Goal: Information Seeking & Learning: Check status

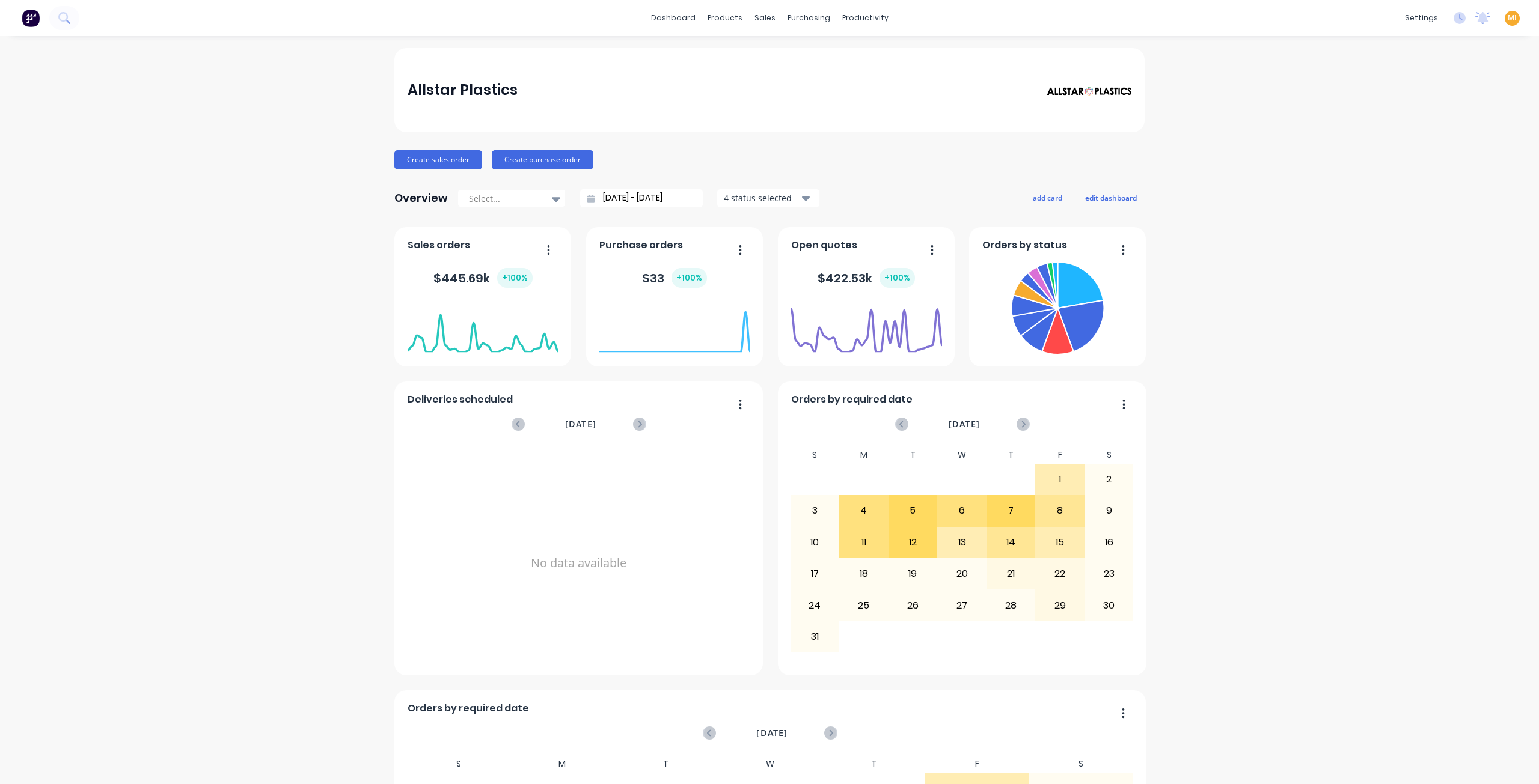
click at [1507, 15] on span "MI" at bounding box center [1511, 18] width 9 height 11
click at [1406, 155] on button "Sign out" at bounding box center [1437, 151] width 160 height 24
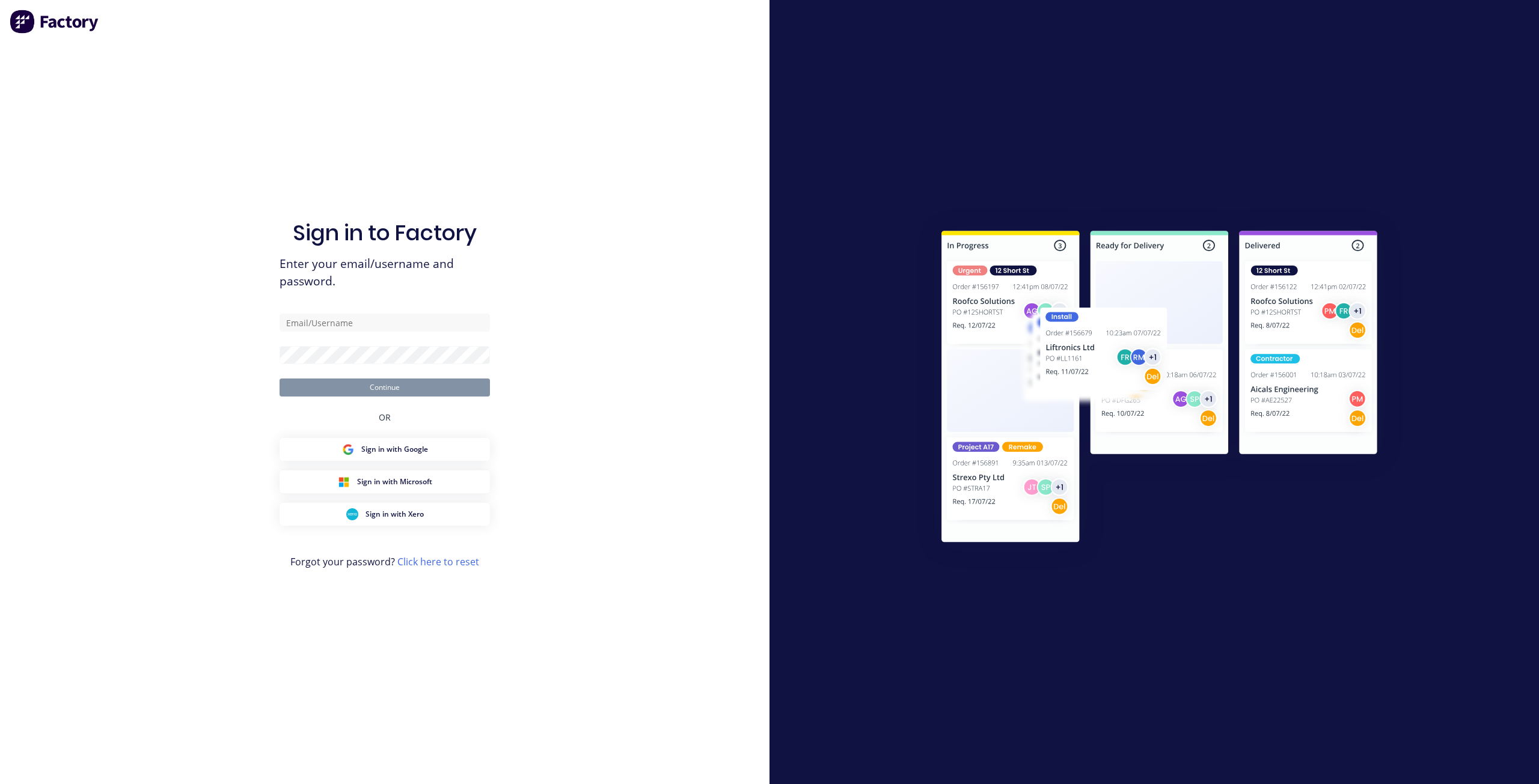
click at [390, 314] on div "Sign in to Factory Enter your email/username and password. Continue OR Sign in …" at bounding box center [384, 404] width 211 height 741
click at [383, 325] on input "text" at bounding box center [384, 322] width 211 height 18
click at [0, 783] on com-1password-button at bounding box center [0, 784] width 0 height 0
type input "[EMAIL_ADDRESS][DOMAIN_NAME]"
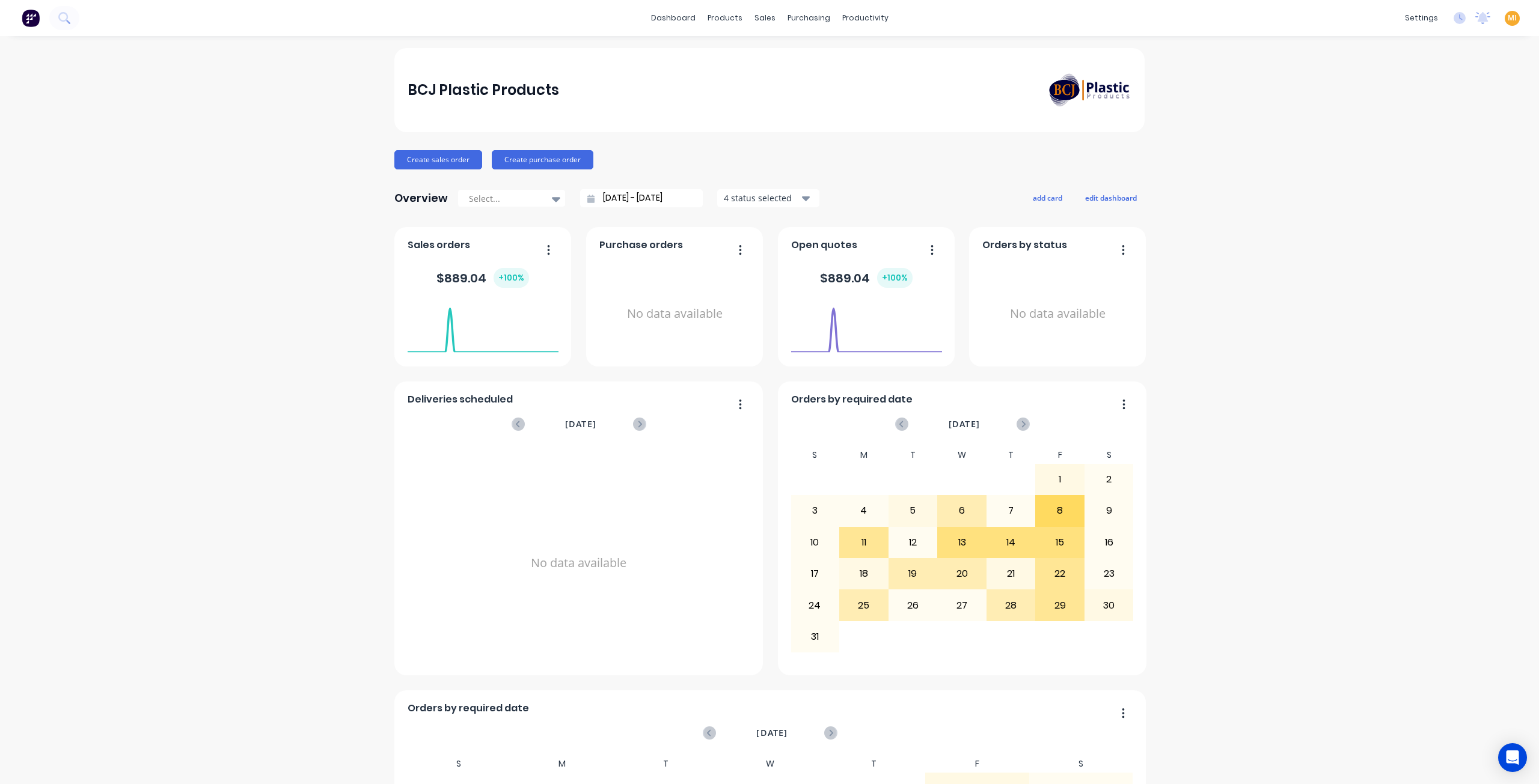
click at [869, 57] on div "Workflow" at bounding box center [881, 58] width 36 height 11
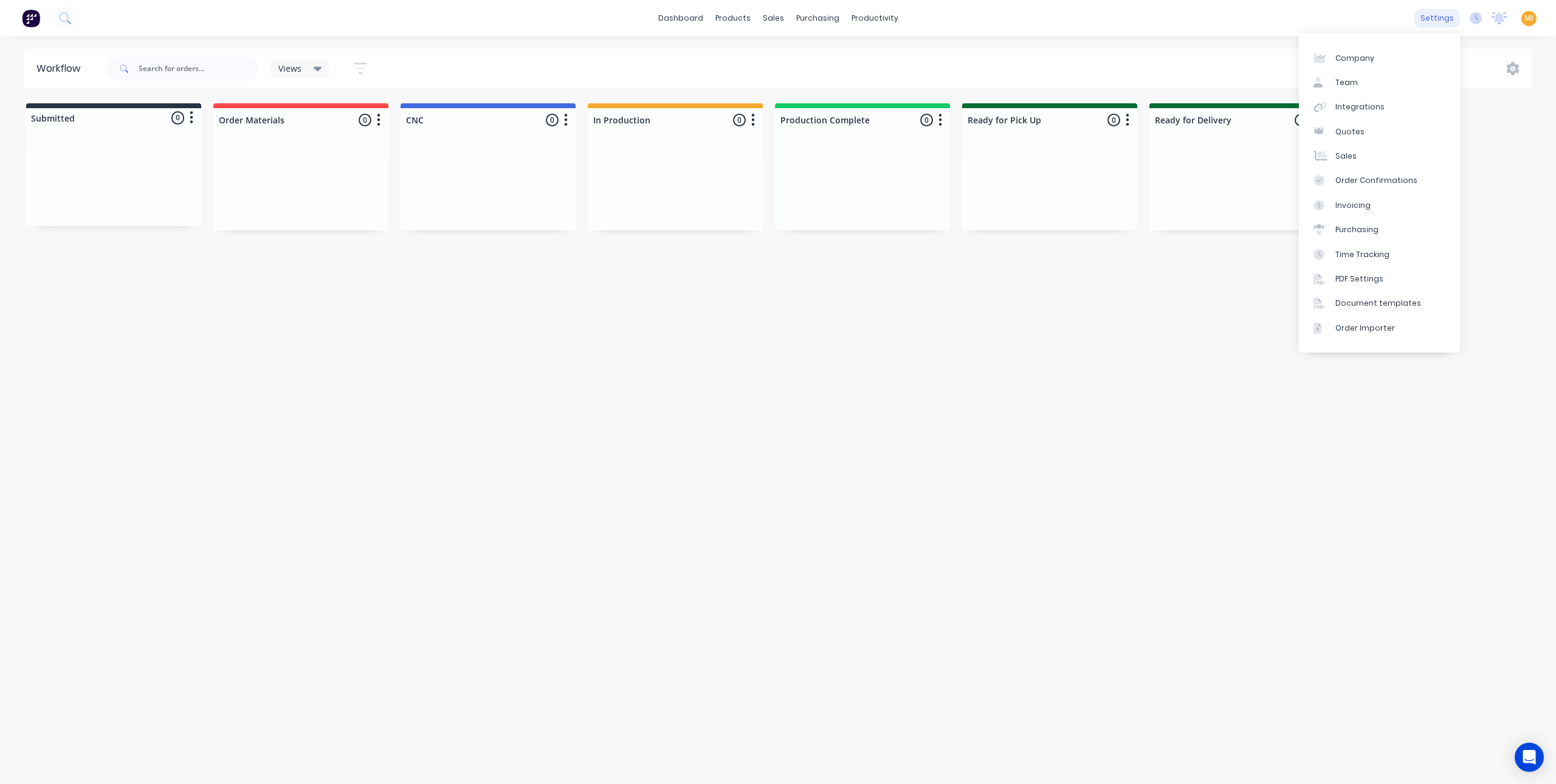
click at [1449, 20] on div "settings" at bounding box center [1437, 18] width 46 height 18
click at [1372, 77] on link "Team" at bounding box center [1379, 83] width 161 height 24
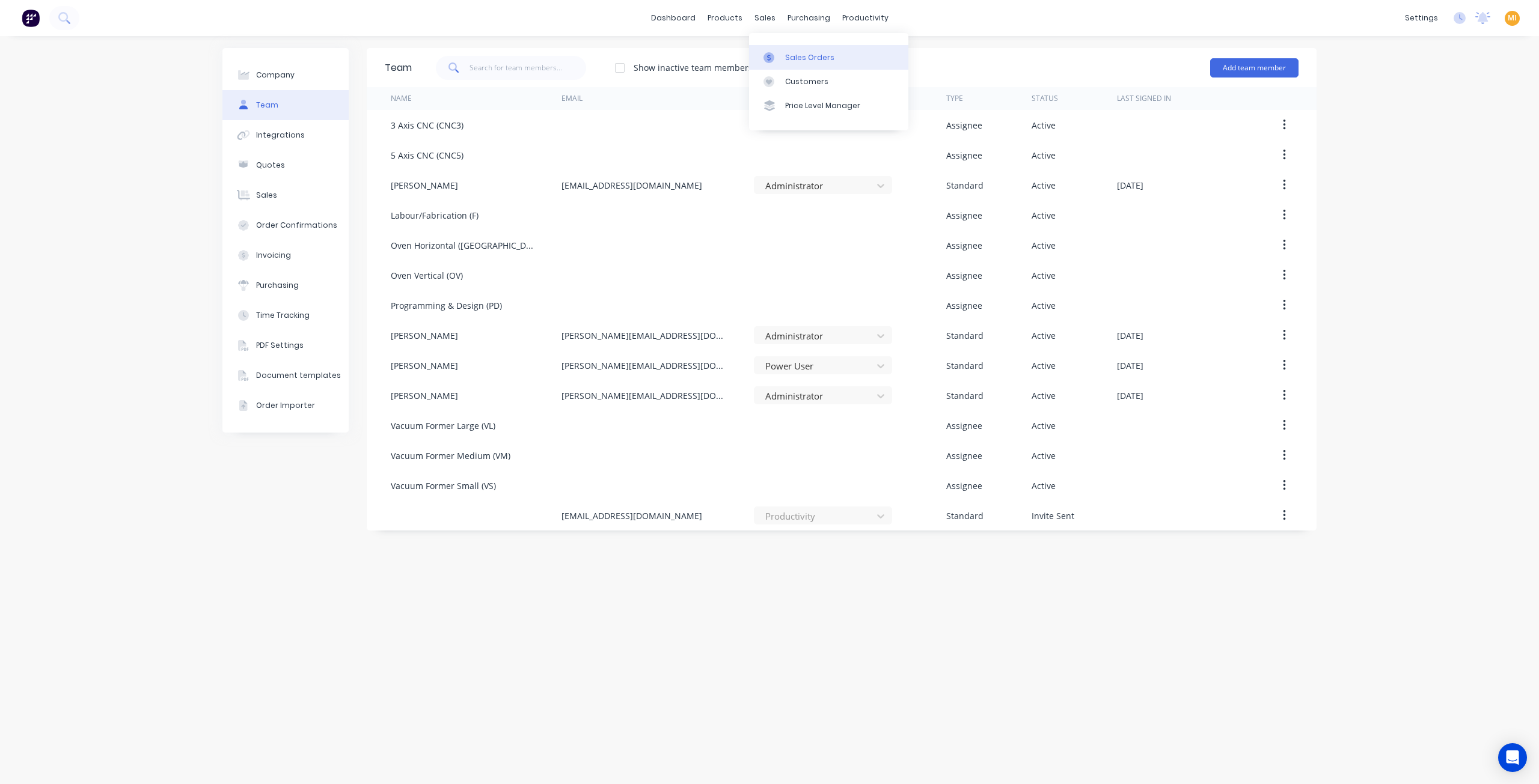
click at [792, 52] on div "Sales Orders" at bounding box center [809, 58] width 49 height 11
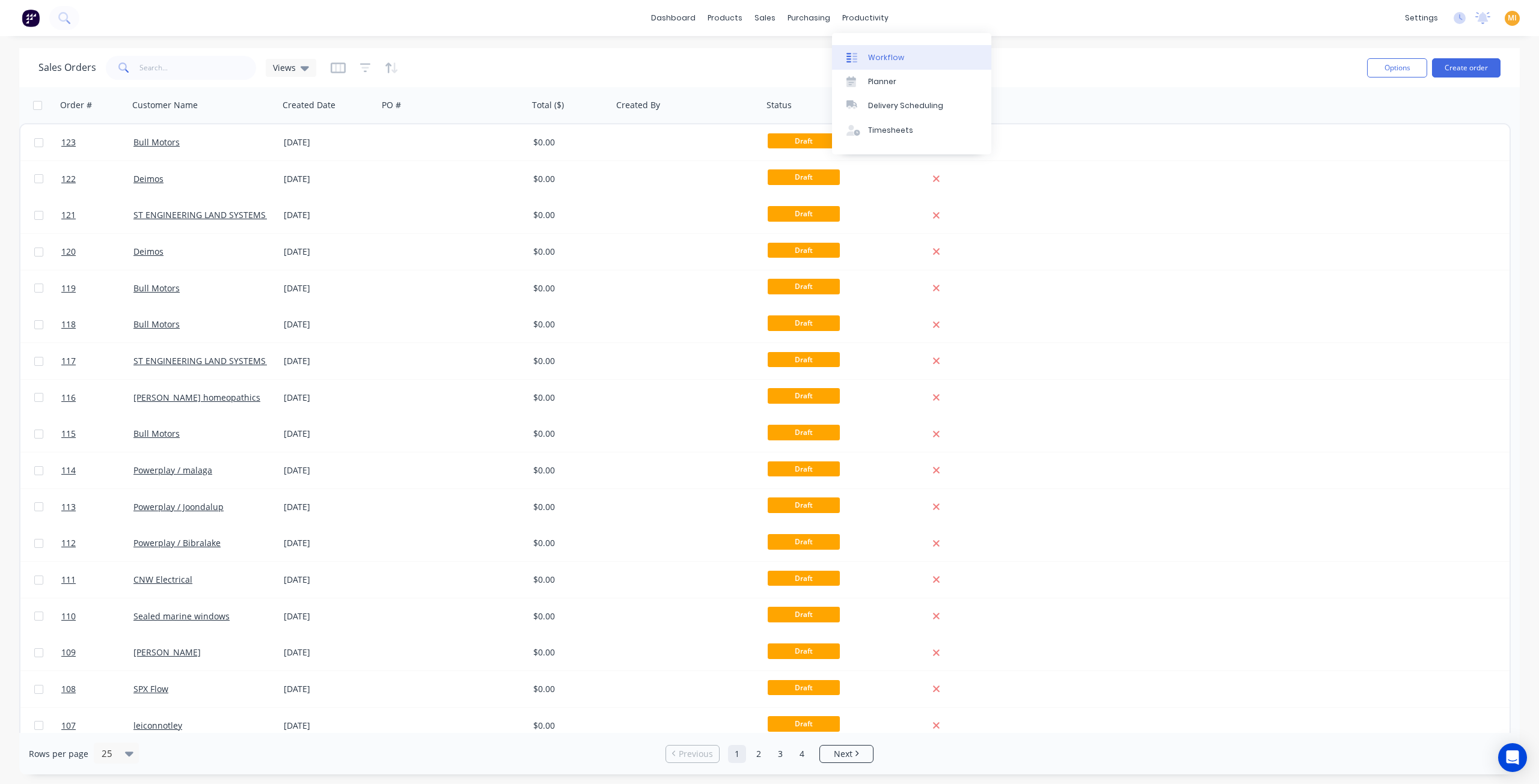
click at [914, 55] on link "Workflow" at bounding box center [912, 57] width 160 height 24
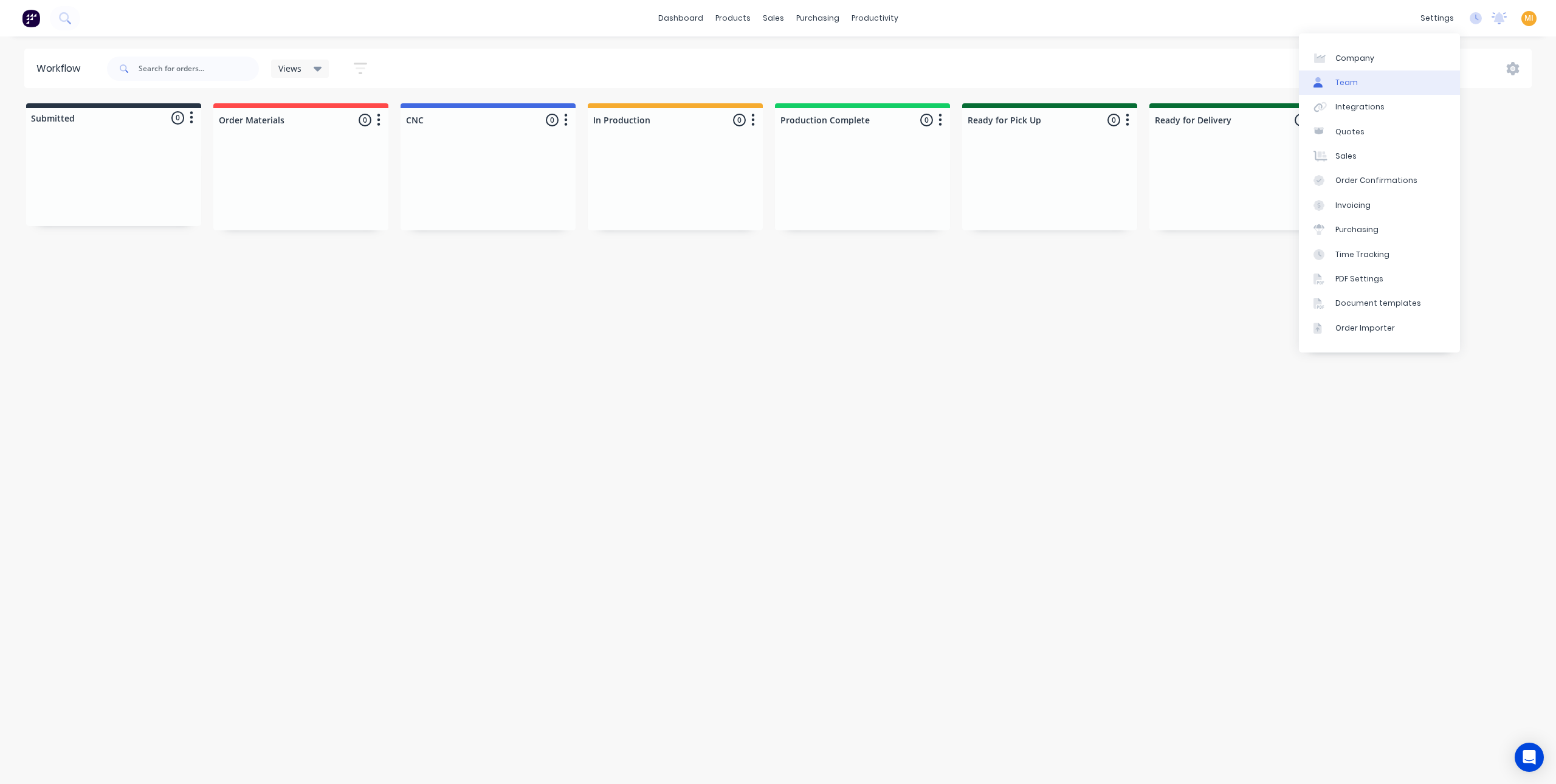
click at [1378, 81] on link "Team" at bounding box center [1379, 83] width 161 height 24
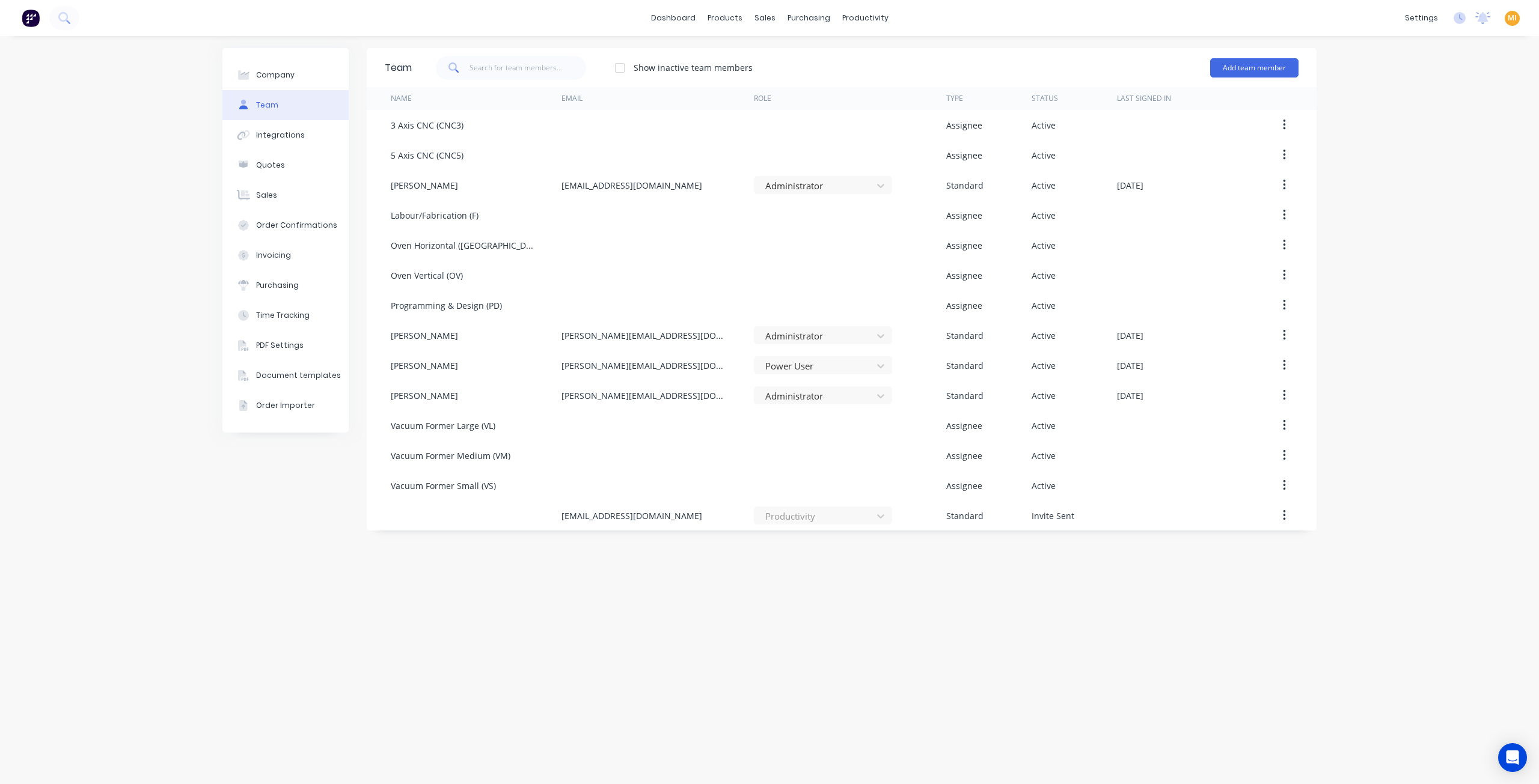
click at [338, 503] on div "Company Team Integrations Quotes Sales Order Confirmations Invoicing Purchasing…" at bounding box center [285, 410] width 127 height 724
drag, startPoint x: 750, startPoint y: 57, endPoint x: 751, endPoint y: 48, distance: 9.1
click at [750, 57] on div "Product Catalogue" at bounding box center [778, 58] width 75 height 11
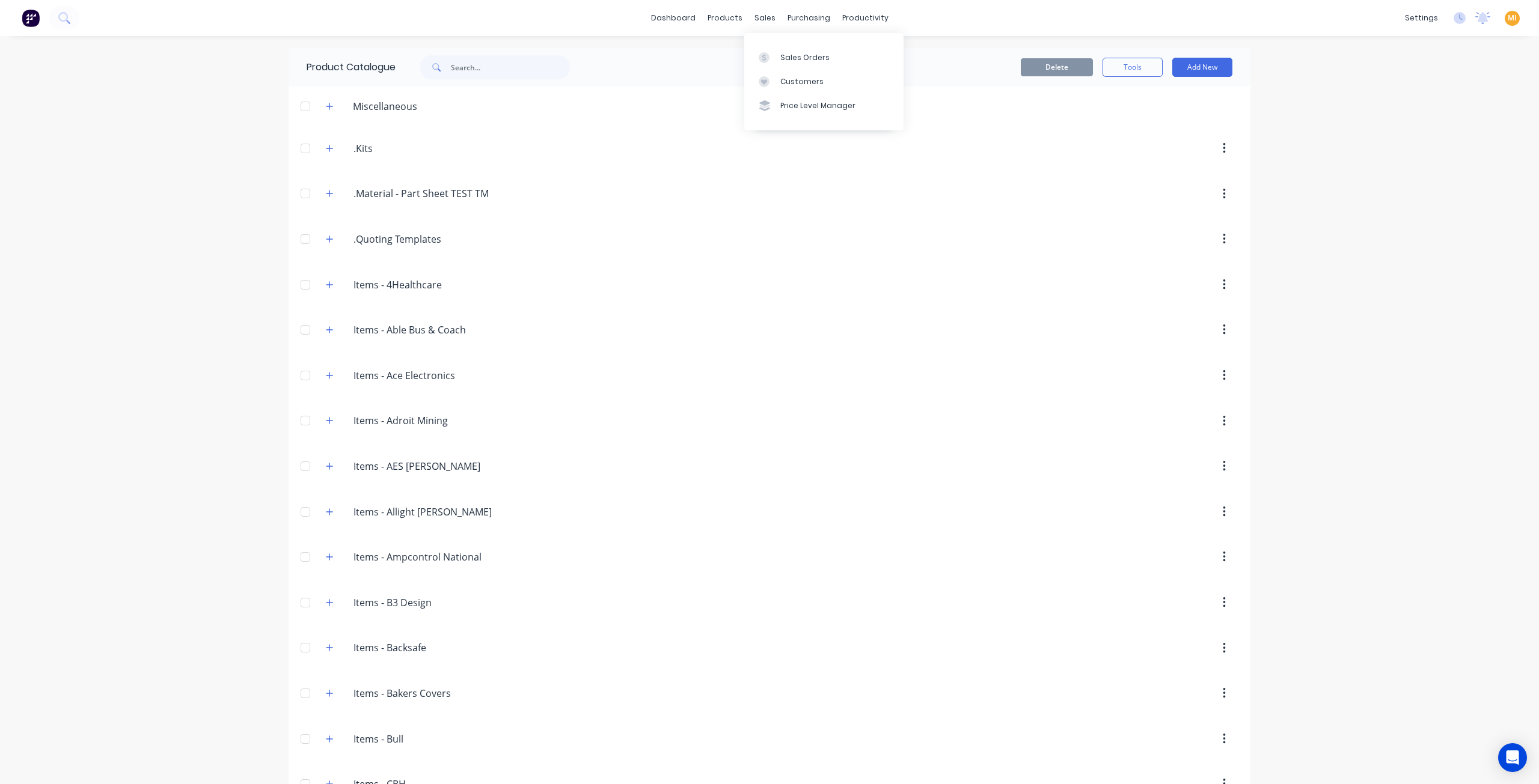
click at [786, 43] on div "Sales Orders Customers Price Level Manager" at bounding box center [823, 81] width 160 height 97
click at [787, 59] on div "Sales Orders" at bounding box center [805, 58] width 49 height 11
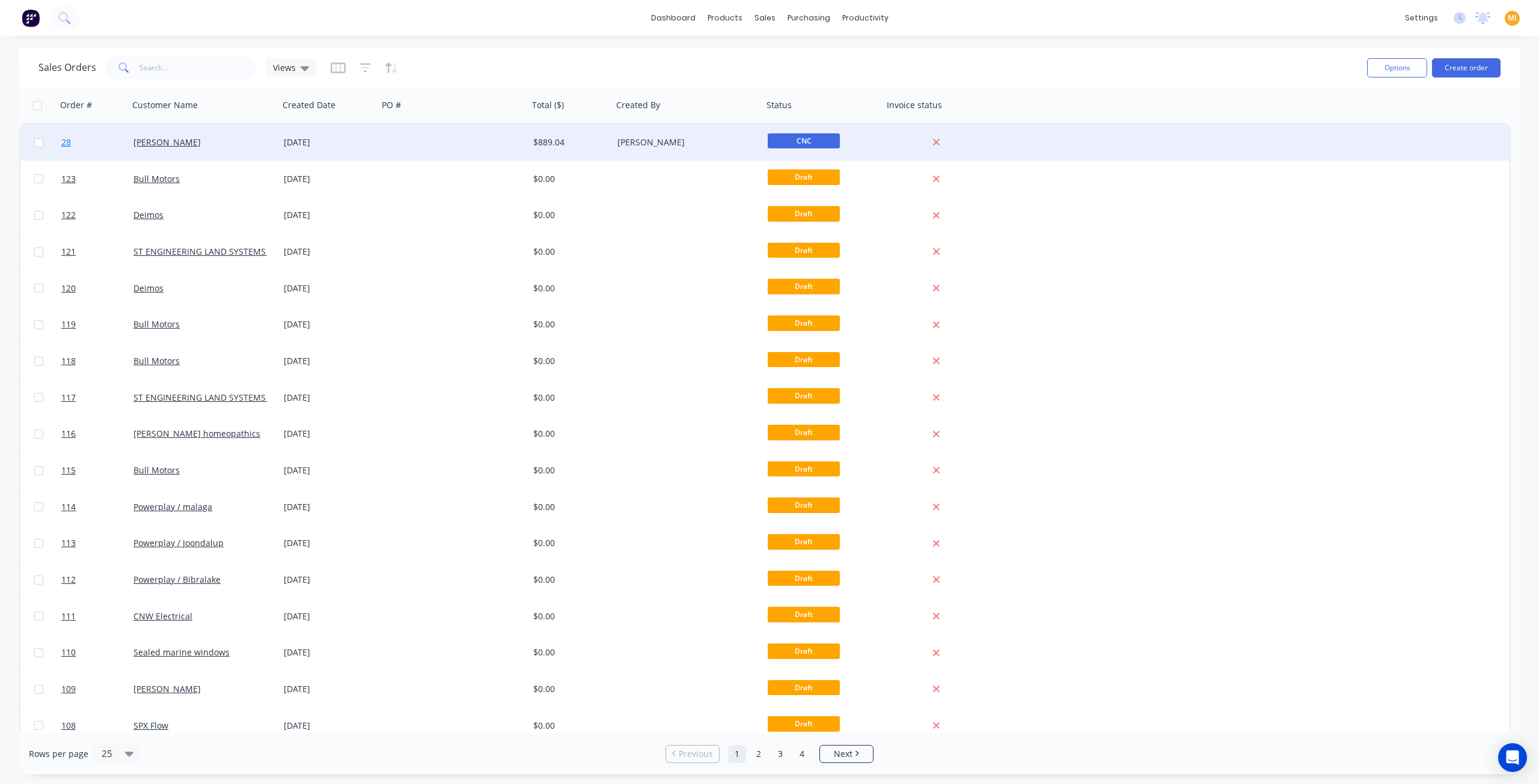
click at [93, 149] on link "28" at bounding box center [97, 143] width 72 height 36
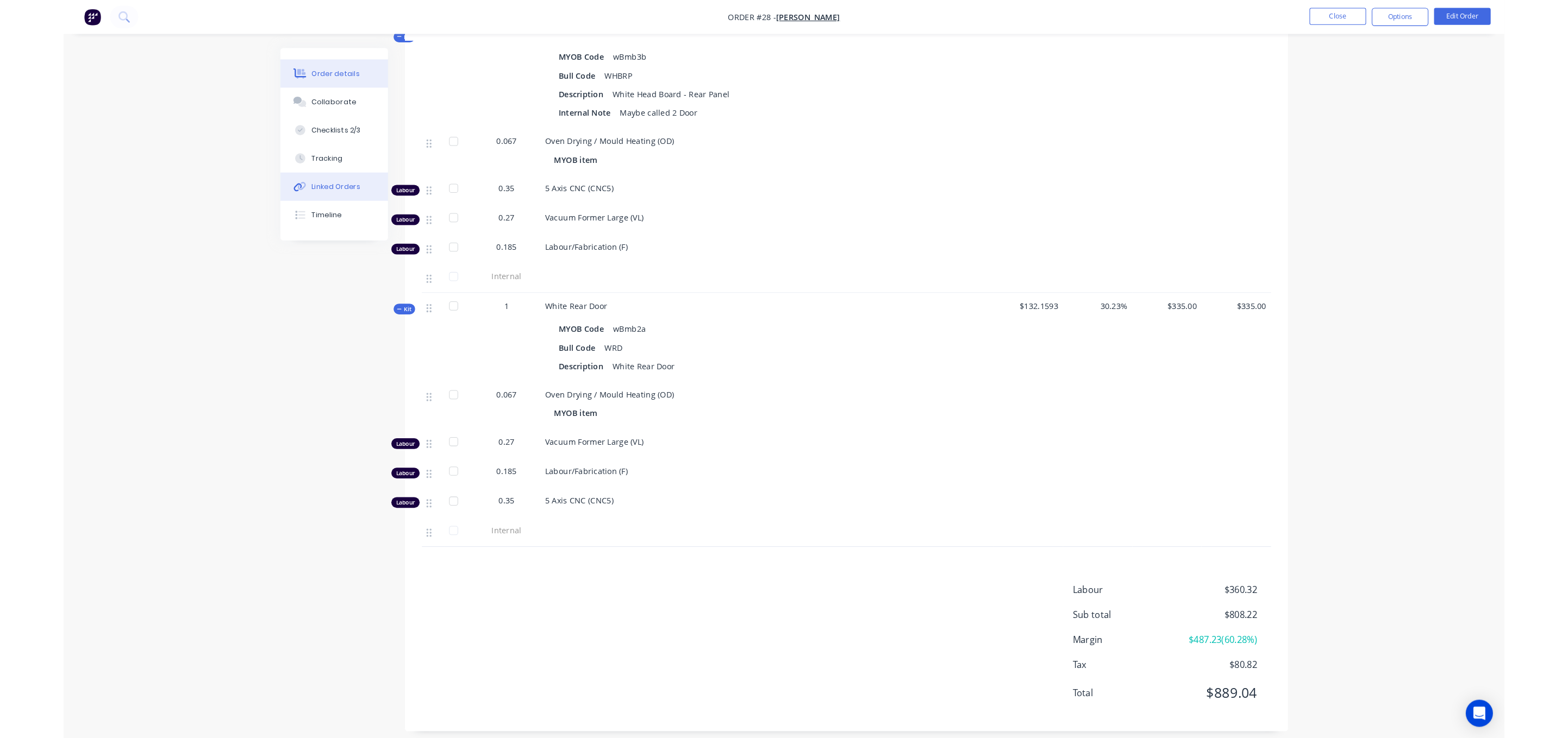
scroll to position [650, 0]
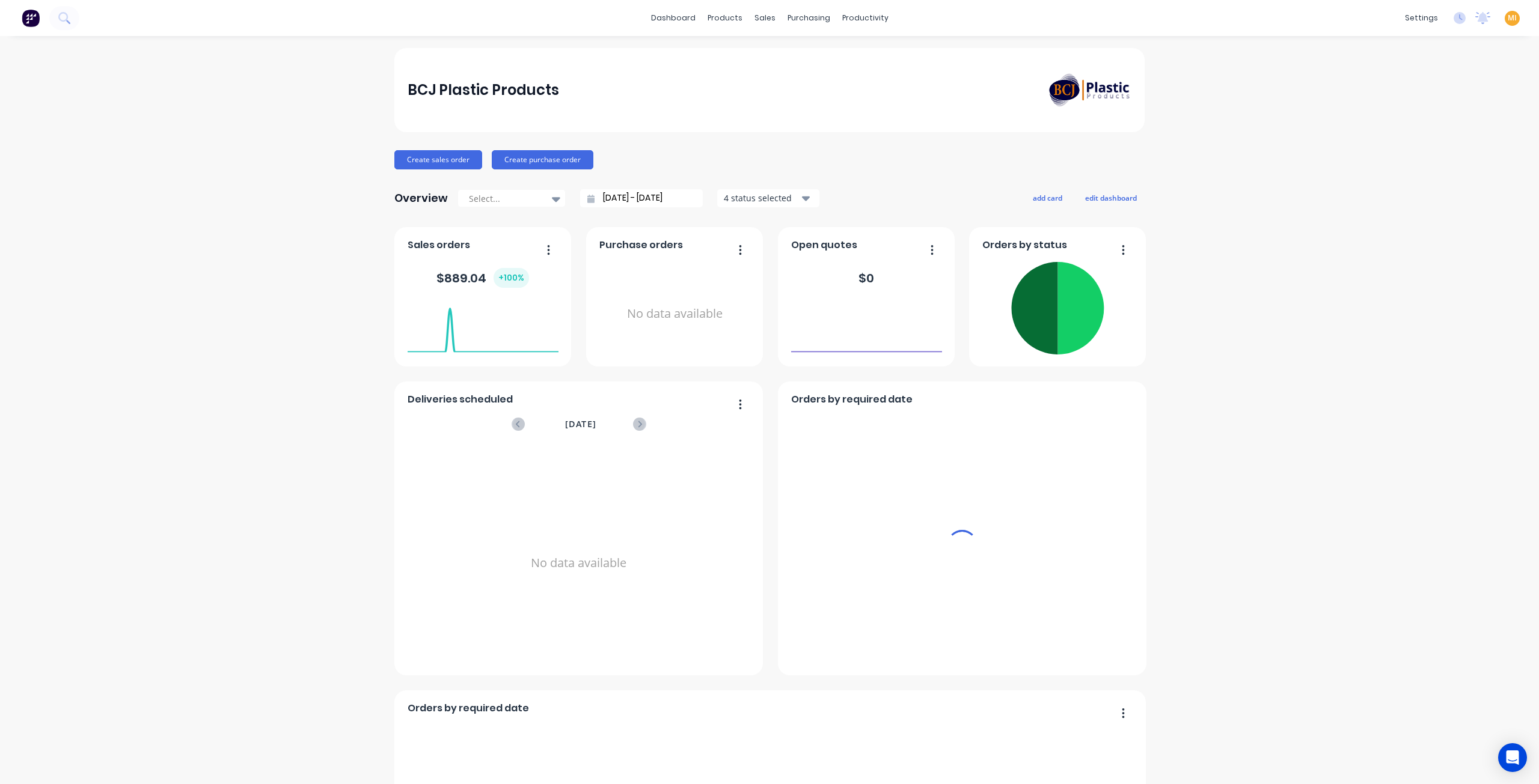
click at [1507, 20] on span "MI" at bounding box center [1511, 18] width 9 height 11
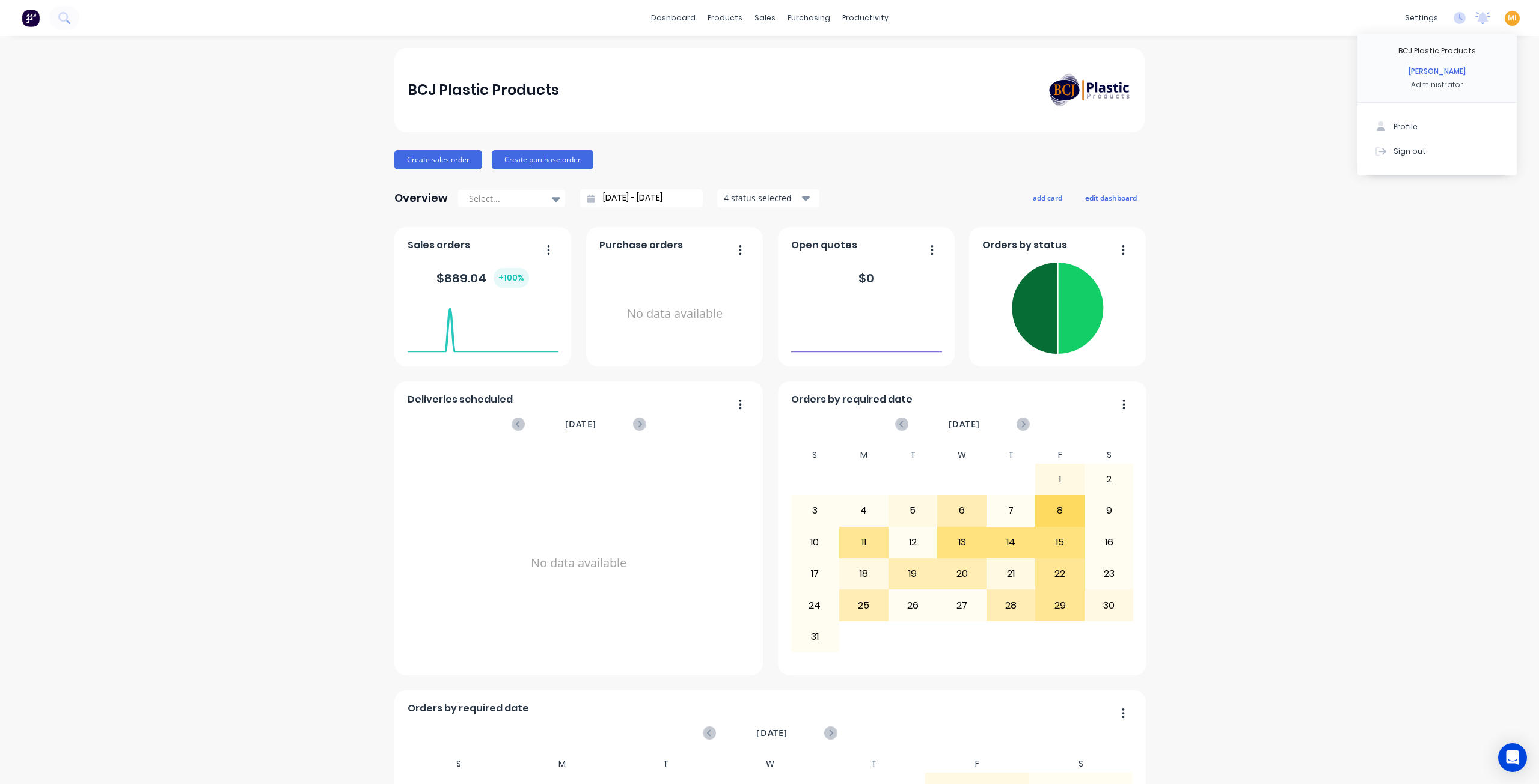
drag, startPoint x: 1403, startPoint y: 145, endPoint x: 1149, endPoint y: 71, distance: 264.6
click at [1402, 145] on div "Sign out" at bounding box center [1410, 151] width 32 height 11
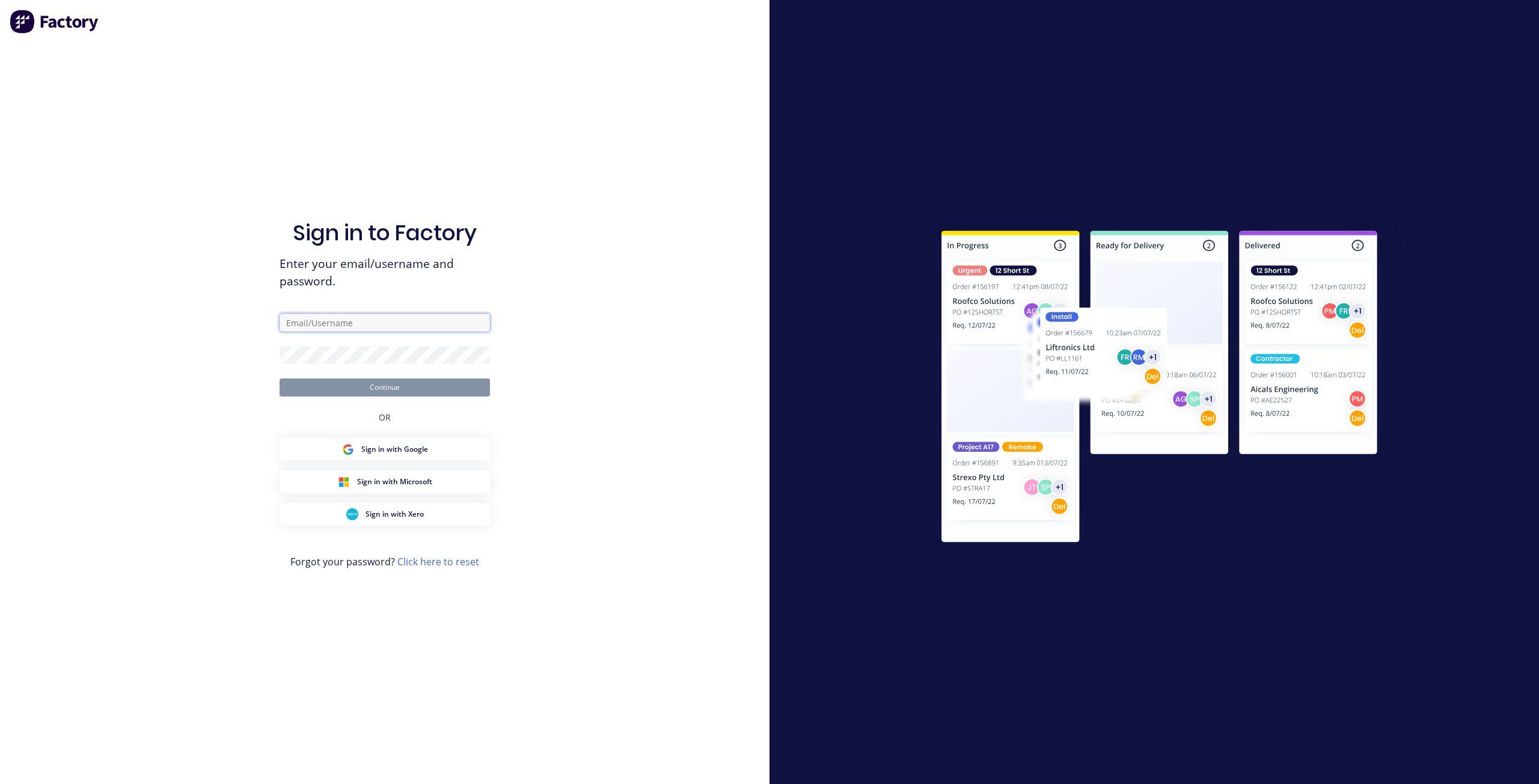
click at [419, 320] on input "text" at bounding box center [384, 322] width 211 height 18
type input "[EMAIL_ADDRESS][DOMAIN_NAME]"
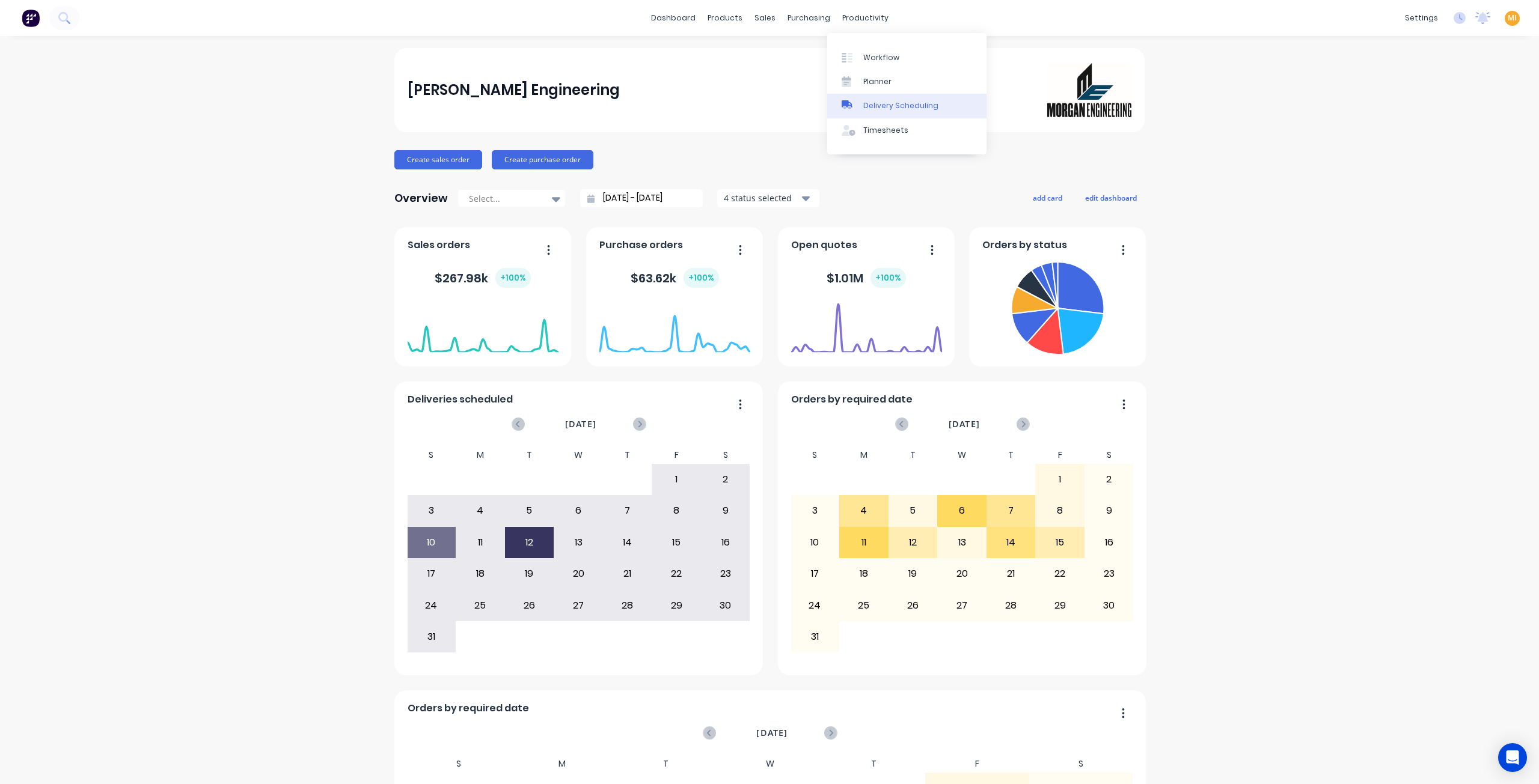
drag, startPoint x: 874, startPoint y: 82, endPoint x: 832, endPoint y: 94, distance: 43.7
click at [874, 82] on div "Planner" at bounding box center [877, 81] width 28 height 11
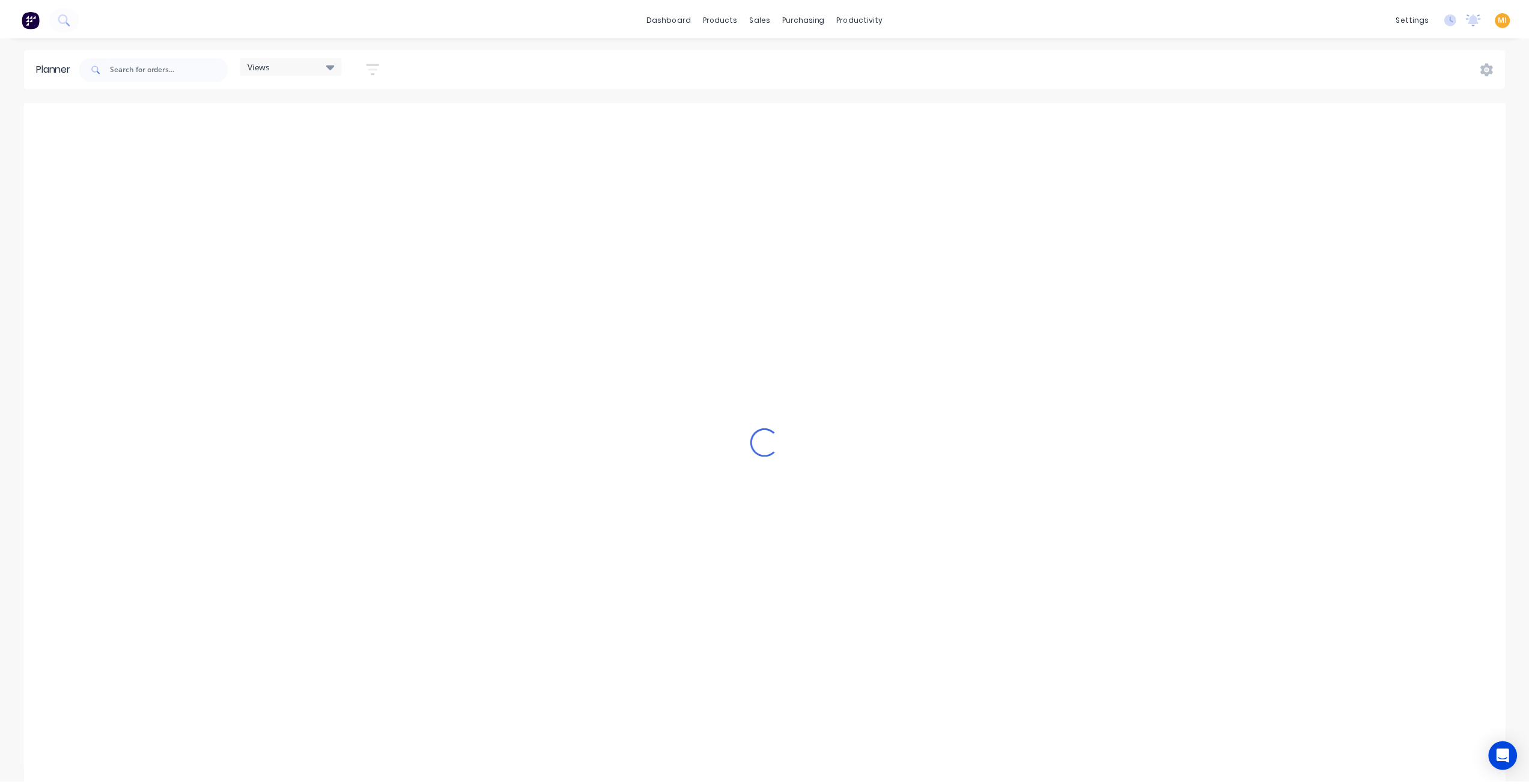
scroll to position [0, 647]
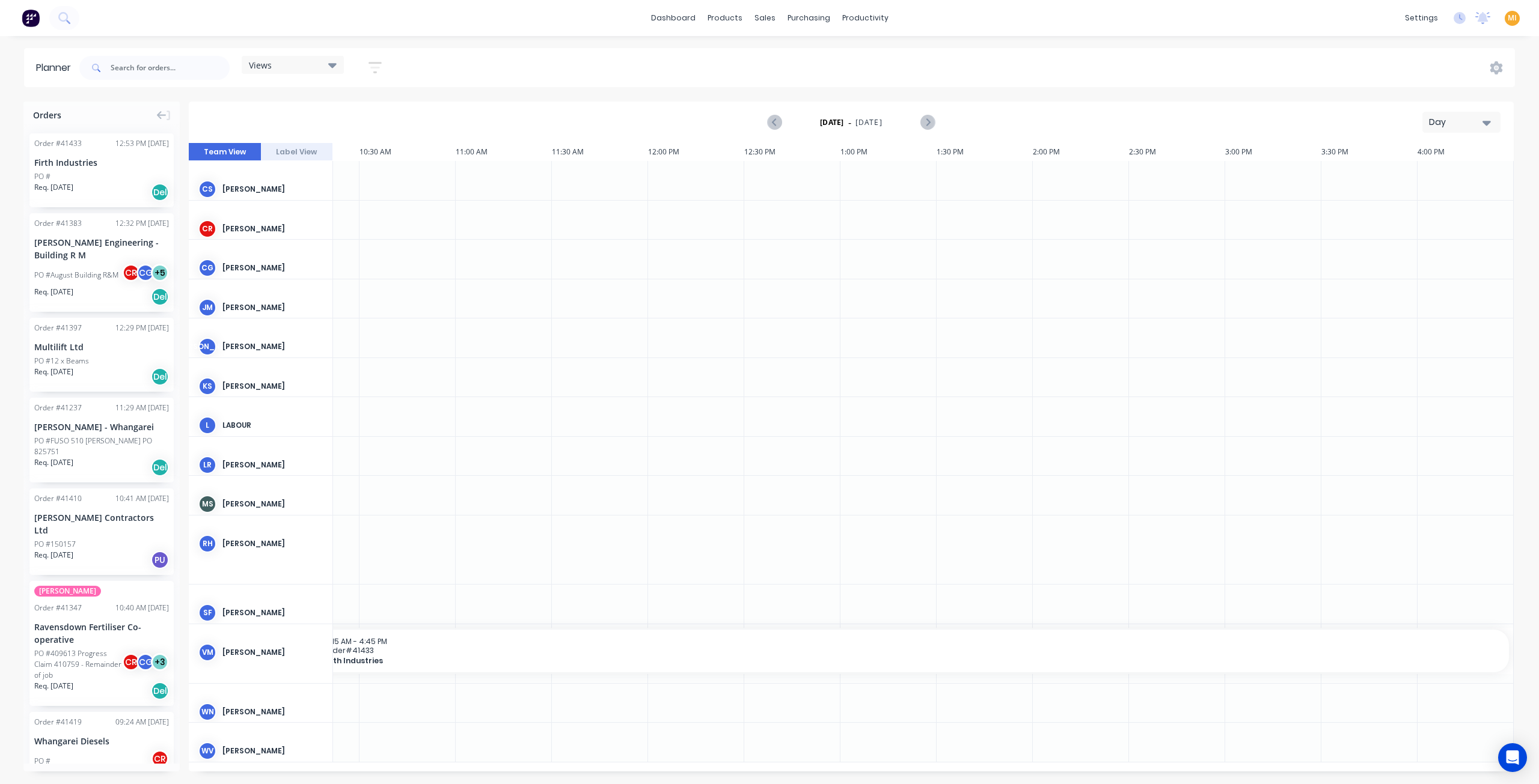
click at [378, 65] on icon "button" at bounding box center [375, 67] width 13 height 15
click at [334, 110] on div "Show/Hide users" at bounding box center [312, 112] width 83 height 13
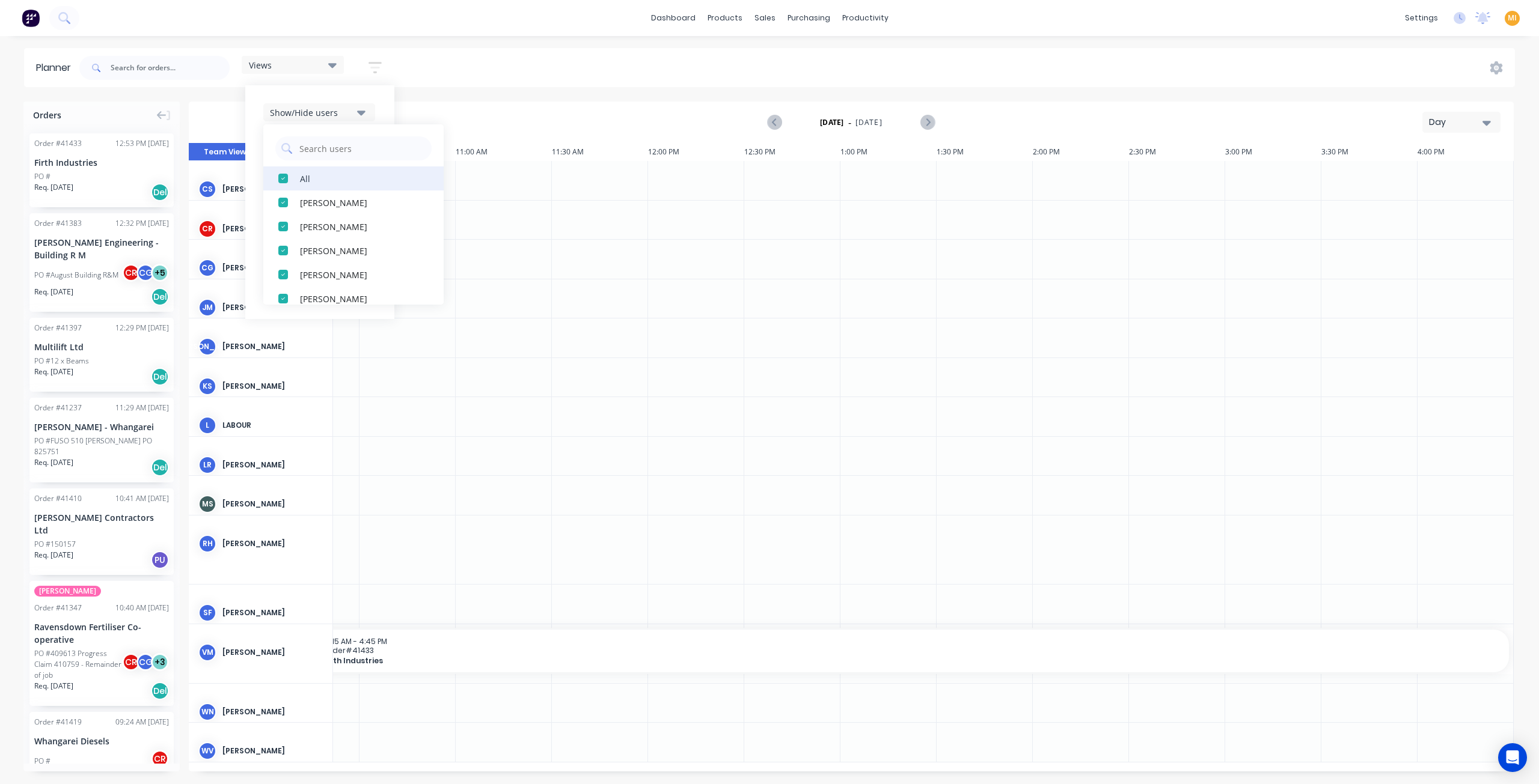
click at [281, 178] on div "button" at bounding box center [283, 178] width 24 height 24
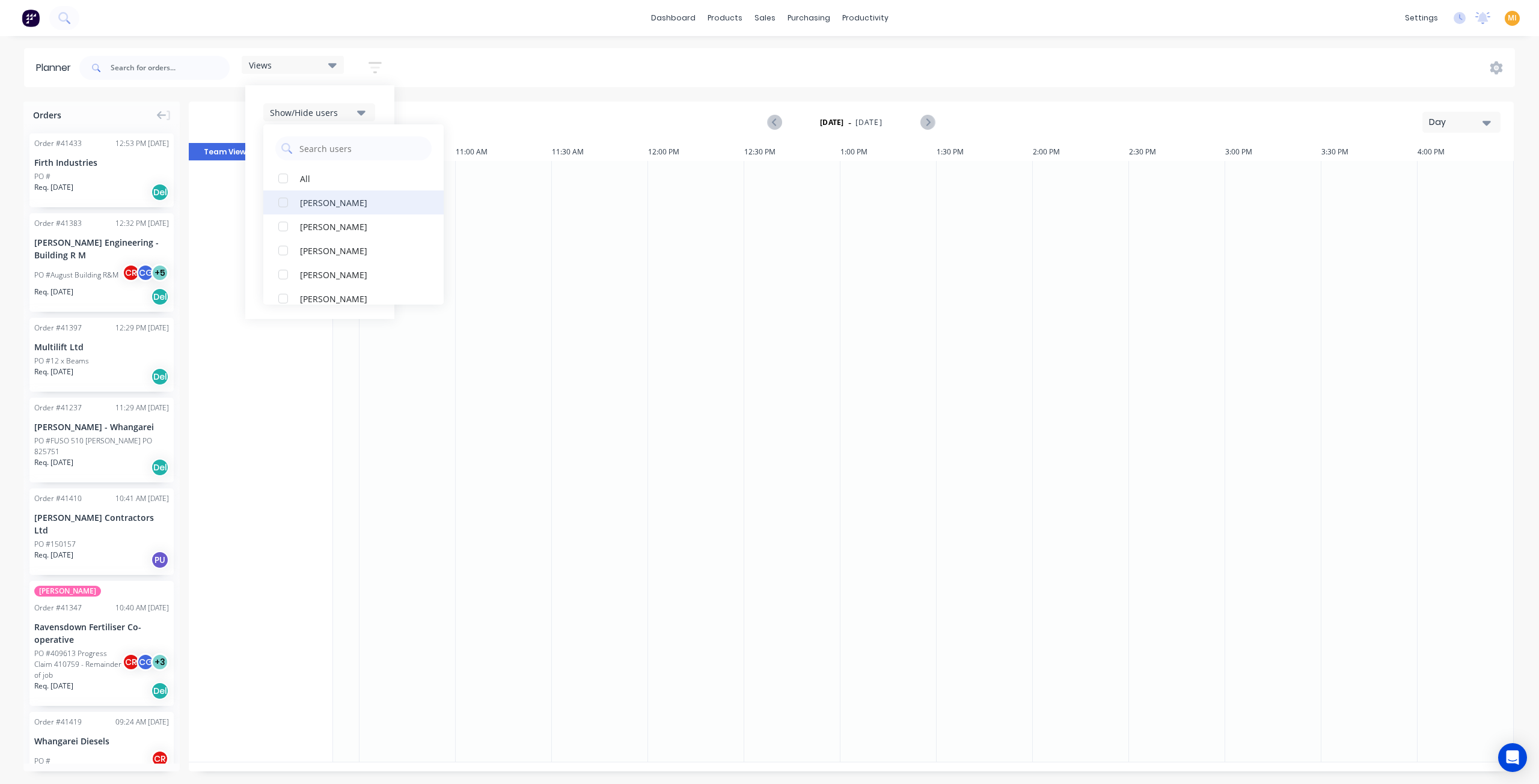
click at [279, 203] on div "button" at bounding box center [283, 203] width 24 height 24
click at [289, 230] on div "button" at bounding box center [283, 227] width 24 height 24
click at [278, 254] on div "button" at bounding box center [283, 250] width 24 height 24
click at [285, 278] on div "button" at bounding box center [283, 275] width 24 height 24
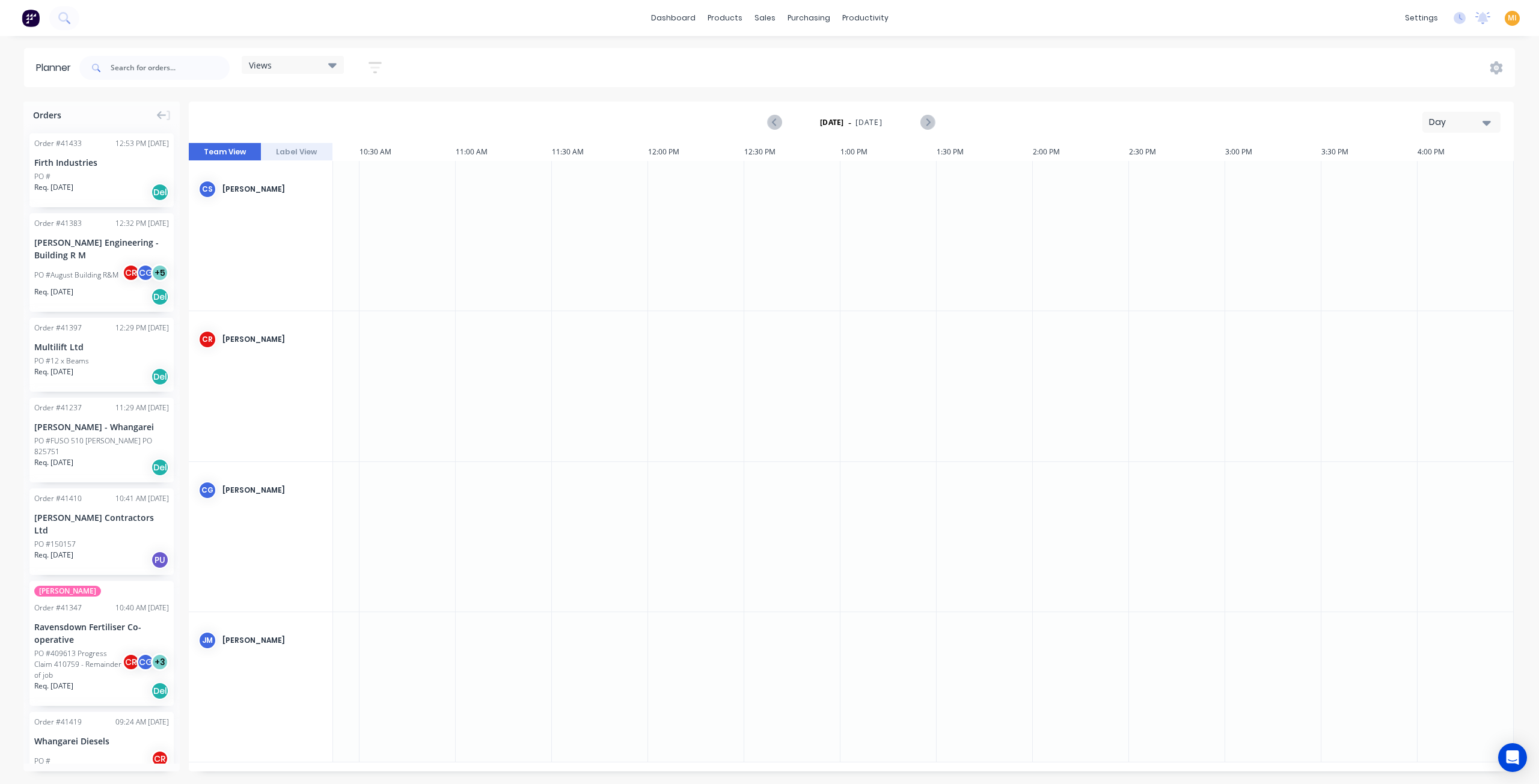
click at [487, 104] on div "[DATE] - [DATE] Day" at bounding box center [851, 122] width 1322 height 39
click at [292, 67] on div "Views" at bounding box center [293, 65] width 88 height 11
click at [312, 136] on button "Save new view" at bounding box center [325, 129] width 150 height 18
click at [638, 116] on div "[DATE] - [DATE] Day" at bounding box center [851, 122] width 1322 height 39
click at [33, 24] on img at bounding box center [30, 17] width 18 height 18
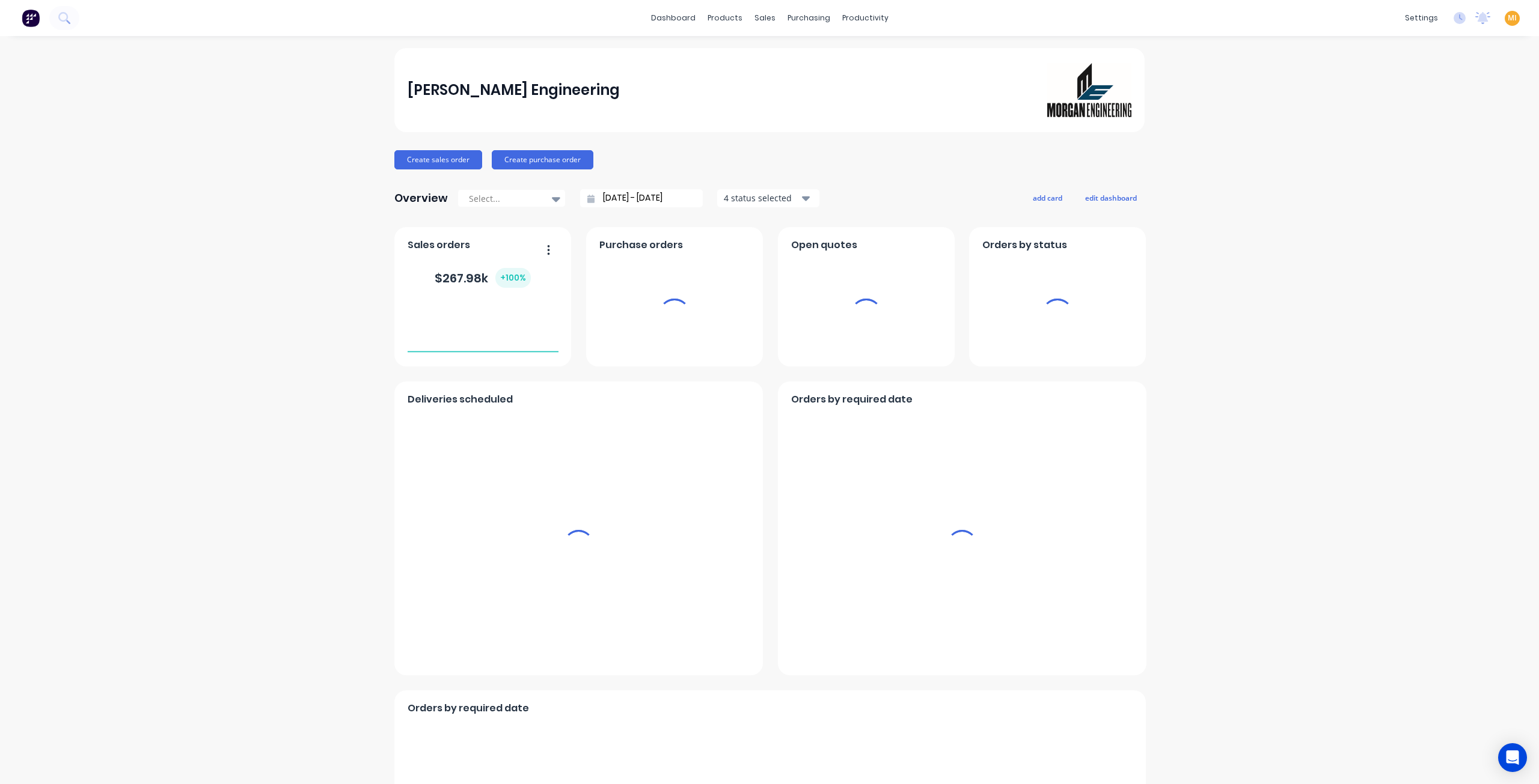
click at [1507, 20] on span "MI" at bounding box center [1511, 18] width 9 height 11
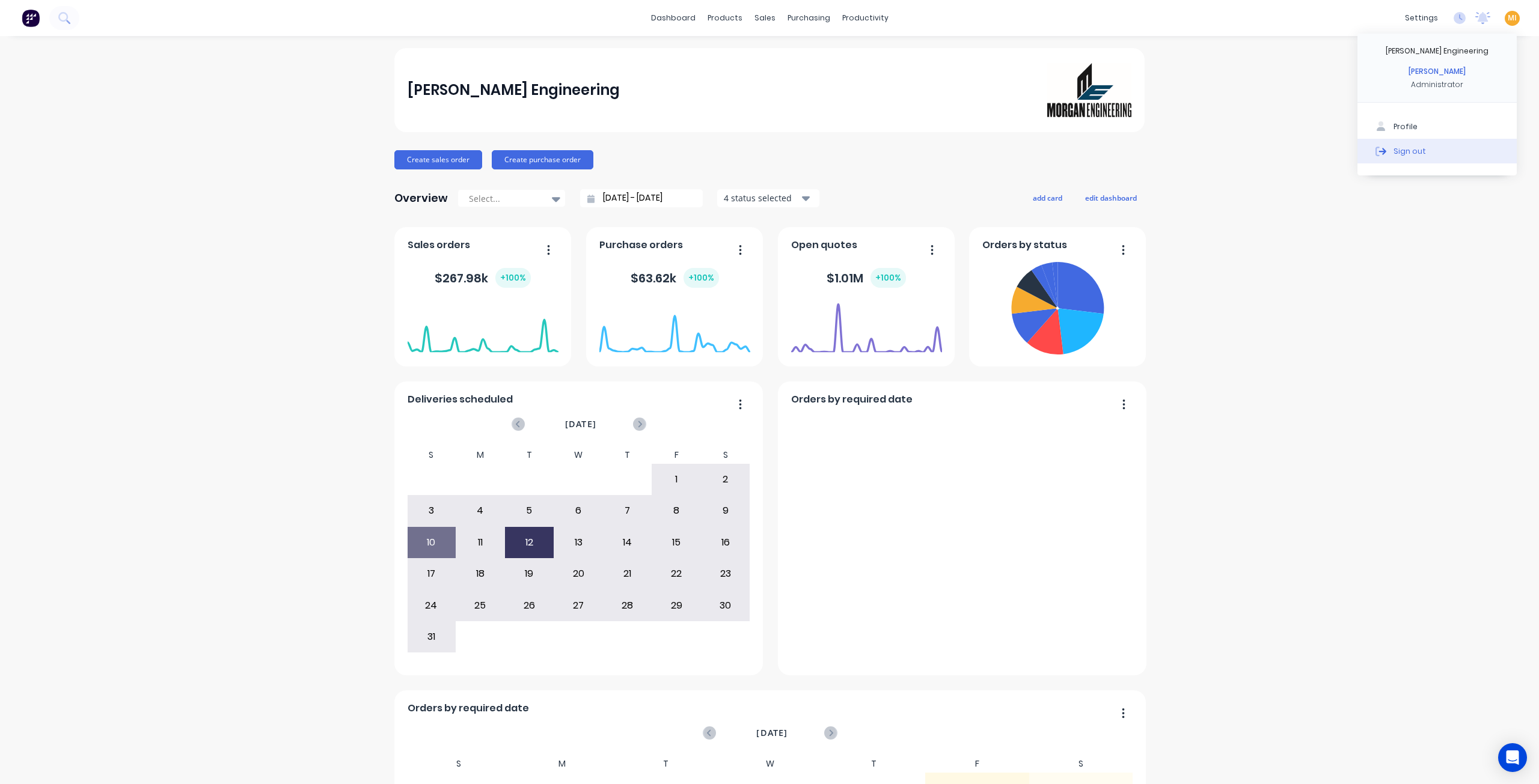
click at [1460, 151] on button "Sign out" at bounding box center [1437, 151] width 160 height 24
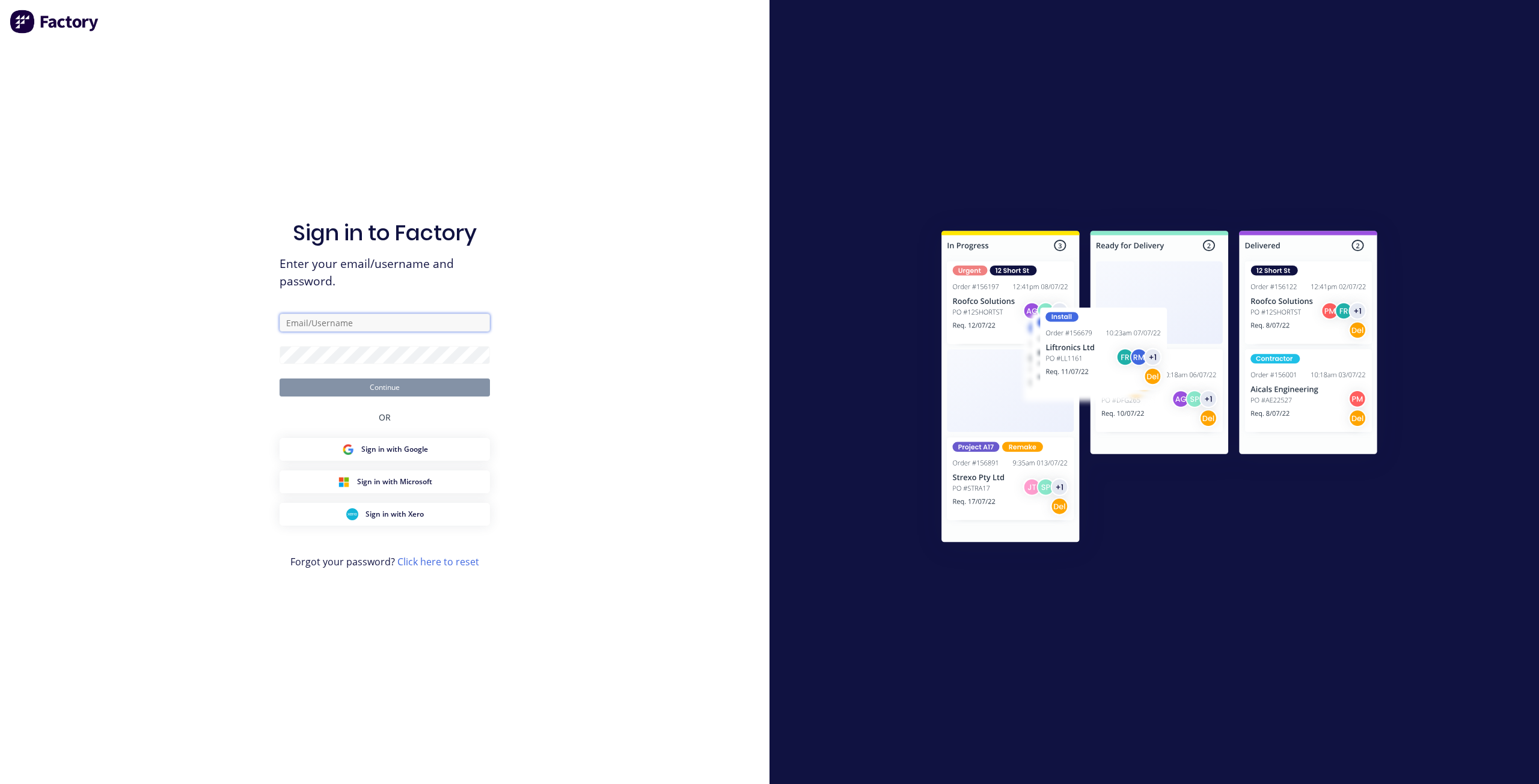
click at [351, 328] on input "text" at bounding box center [384, 322] width 211 height 18
click at [0, 783] on com-1password-button at bounding box center [0, 784] width 0 height 0
type input "[EMAIL_ADDRESS][DOMAIN_NAME]"
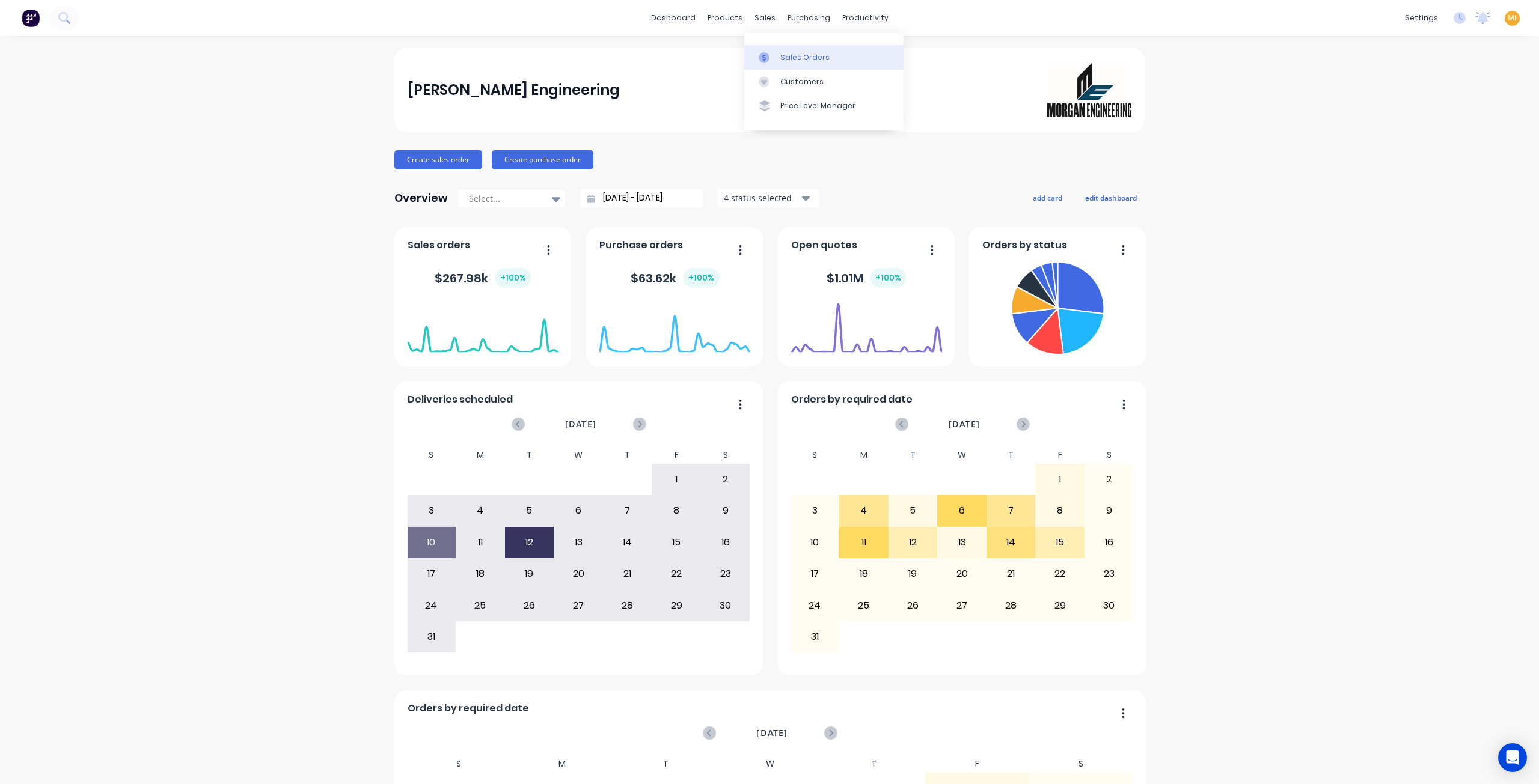
click at [809, 69] on link "Sales Orders" at bounding box center [823, 57] width 160 height 24
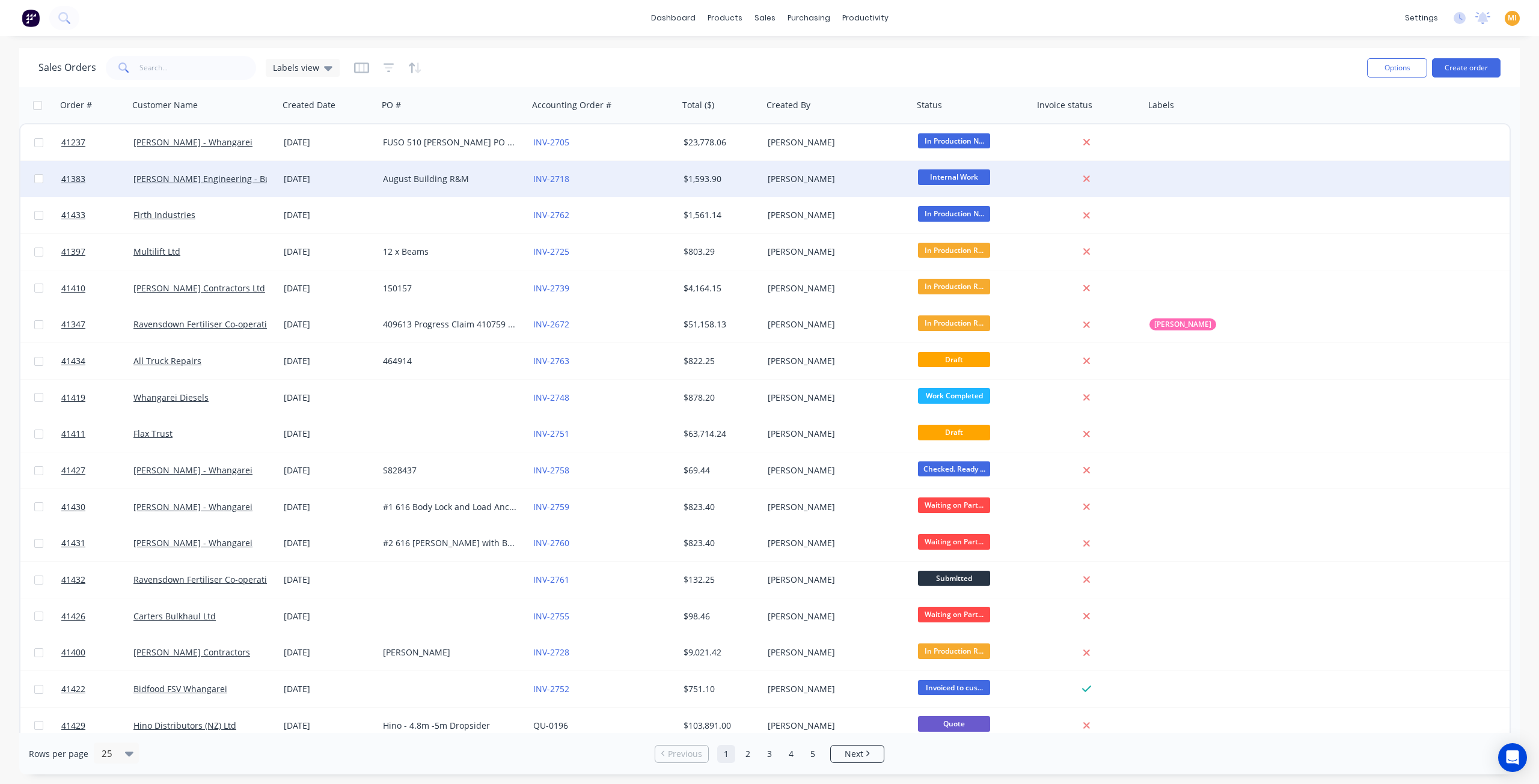
click at [333, 182] on div "[DATE]" at bounding box center [328, 179] width 90 height 12
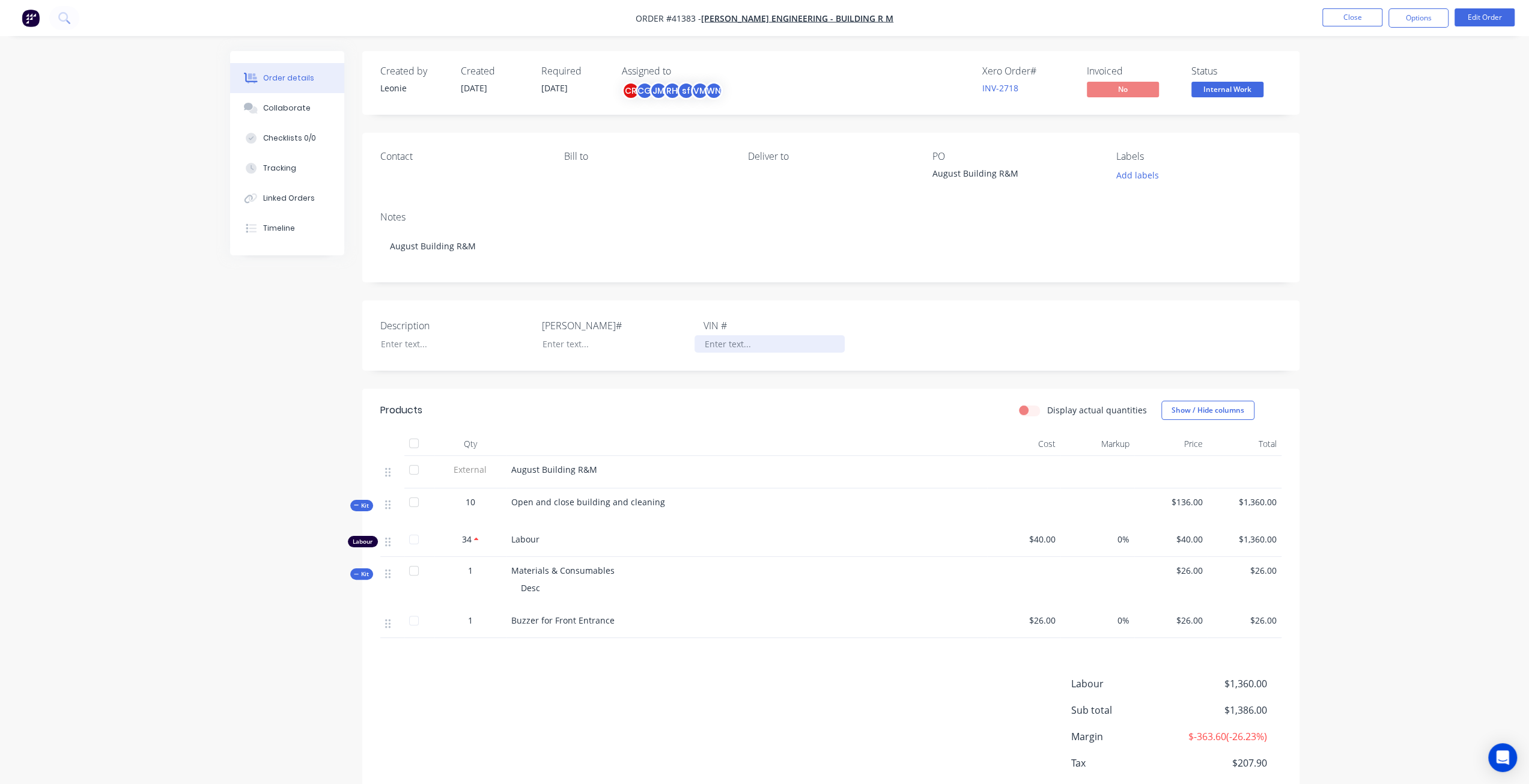
click at [721, 341] on div at bounding box center [769, 344] width 150 height 17
click at [1411, 310] on div "Order details Collaborate Checklists 0/0 Tracking Linked Orders Timeline Order …" at bounding box center [764, 426] width 1529 height 852
click at [1359, 17] on button "Close" at bounding box center [1352, 17] width 60 height 18
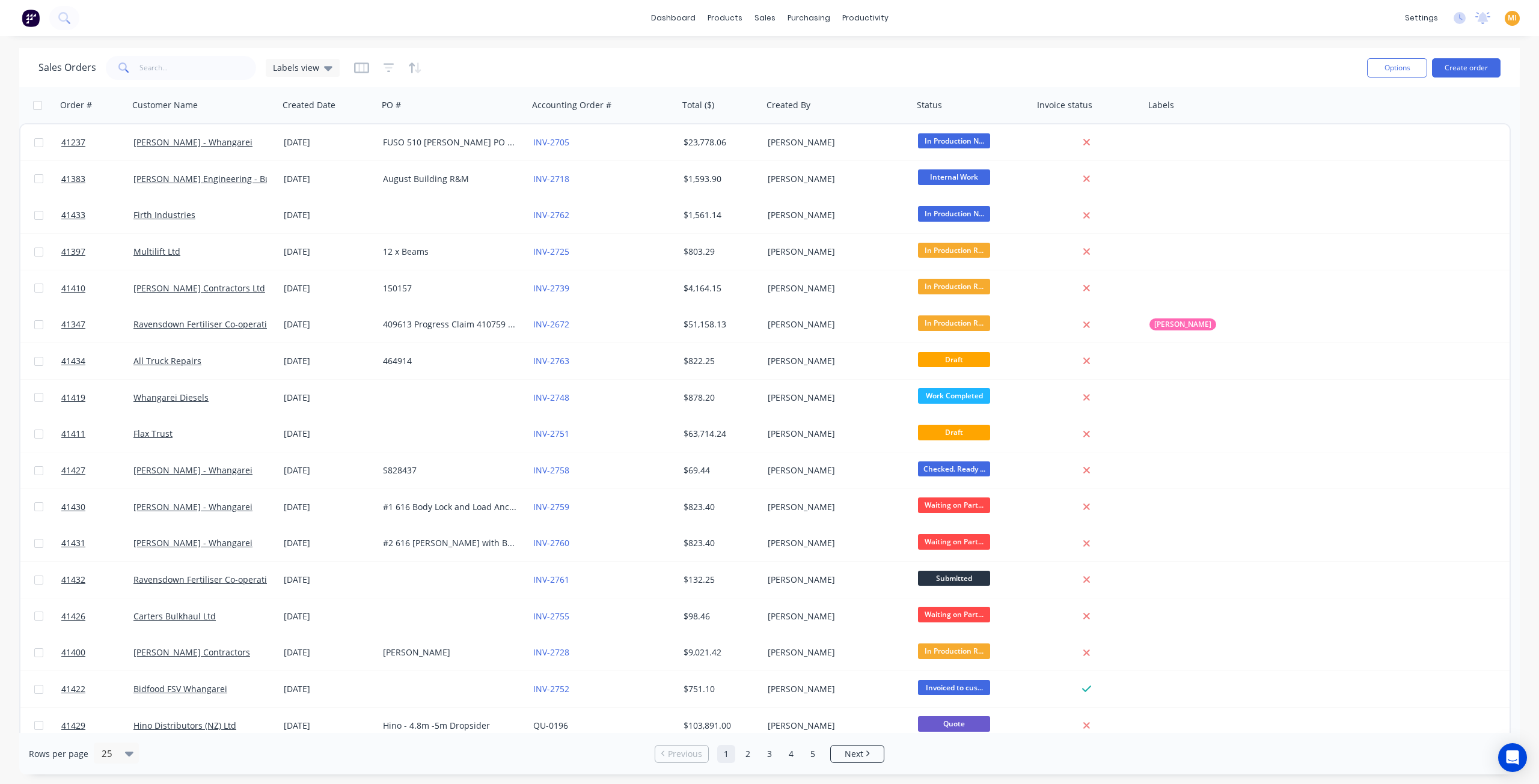
click at [1509, 20] on span "MI" at bounding box center [1511, 18] width 9 height 11
click at [1441, 140] on button "Sign out" at bounding box center [1437, 151] width 160 height 24
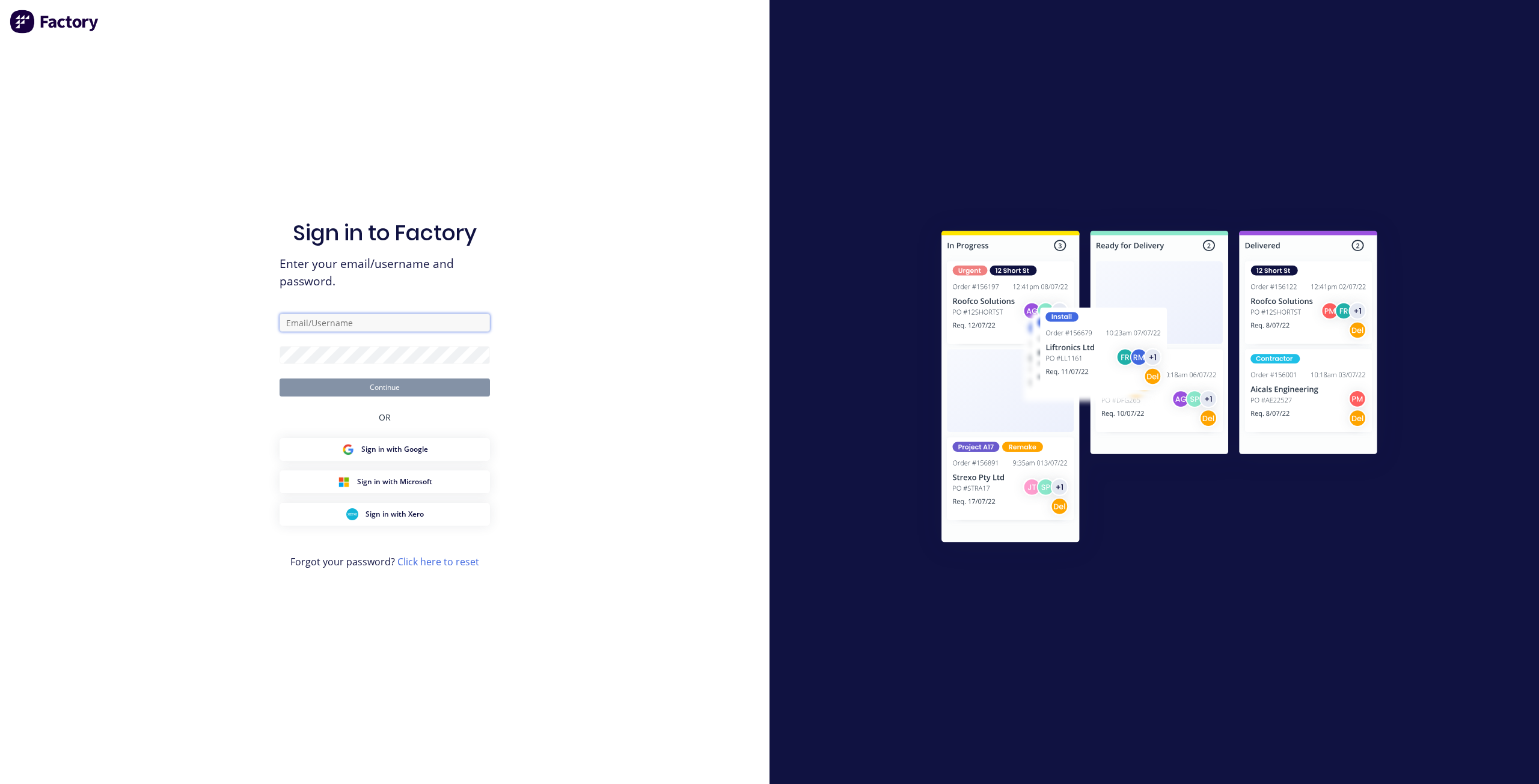
click at [404, 320] on input "text" at bounding box center [384, 322] width 211 height 18
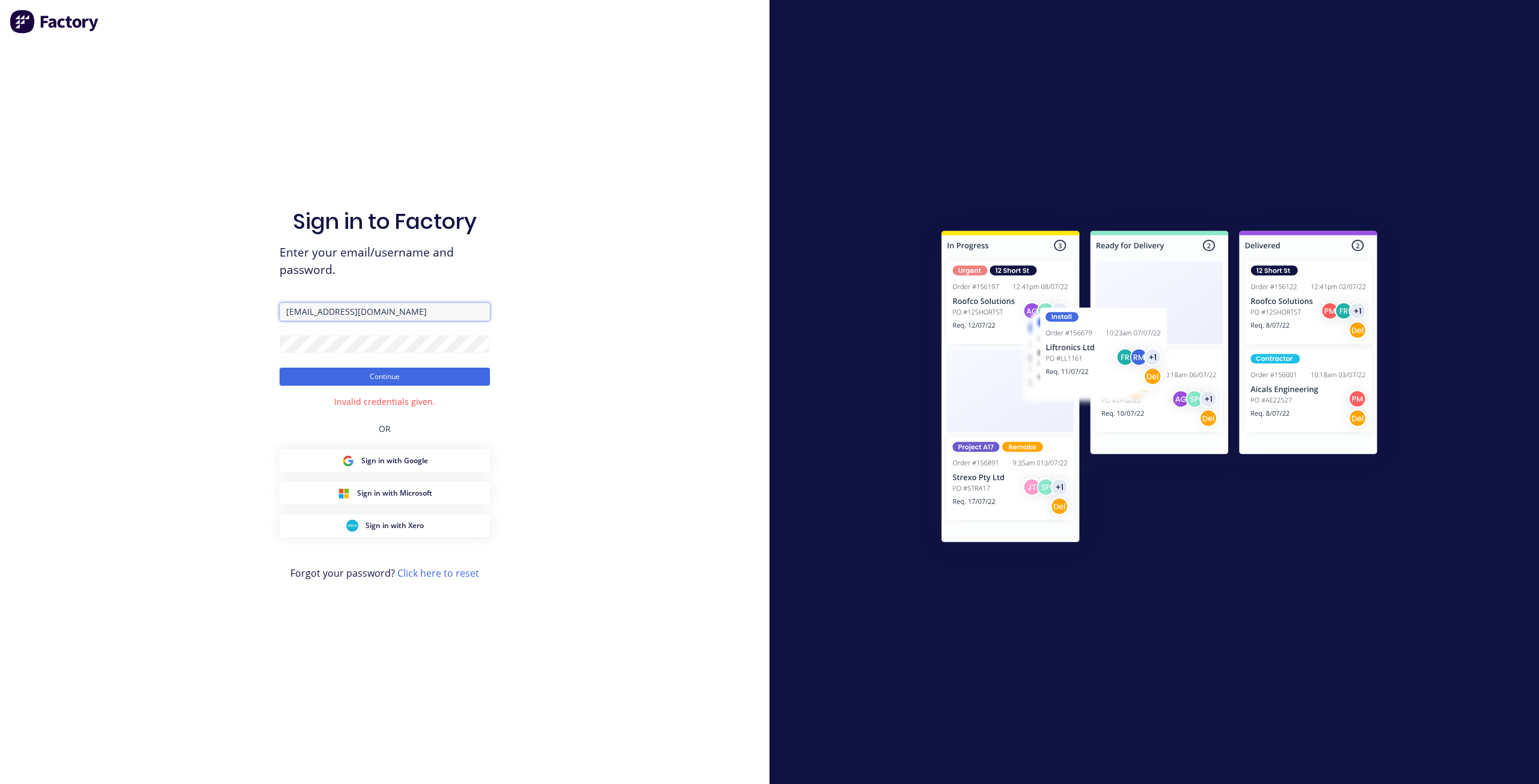
drag, startPoint x: 430, startPoint y: 319, endPoint x: 216, endPoint y: 296, distance: 215.2
click at [216, 296] on div "Sign in to Factory Enter your email/username and password. [EMAIL_ADDRESS][DOMA…" at bounding box center [384, 392] width 770 height 784
paste input "[DOMAIN_NAME]"
type input "[EMAIL_ADDRESS][DOMAIN_NAME]"
click at [164, 308] on div "Sign in to Factory Enter your email/username and password. [EMAIL_ADDRESS][DOMA…" at bounding box center [384, 392] width 770 height 784
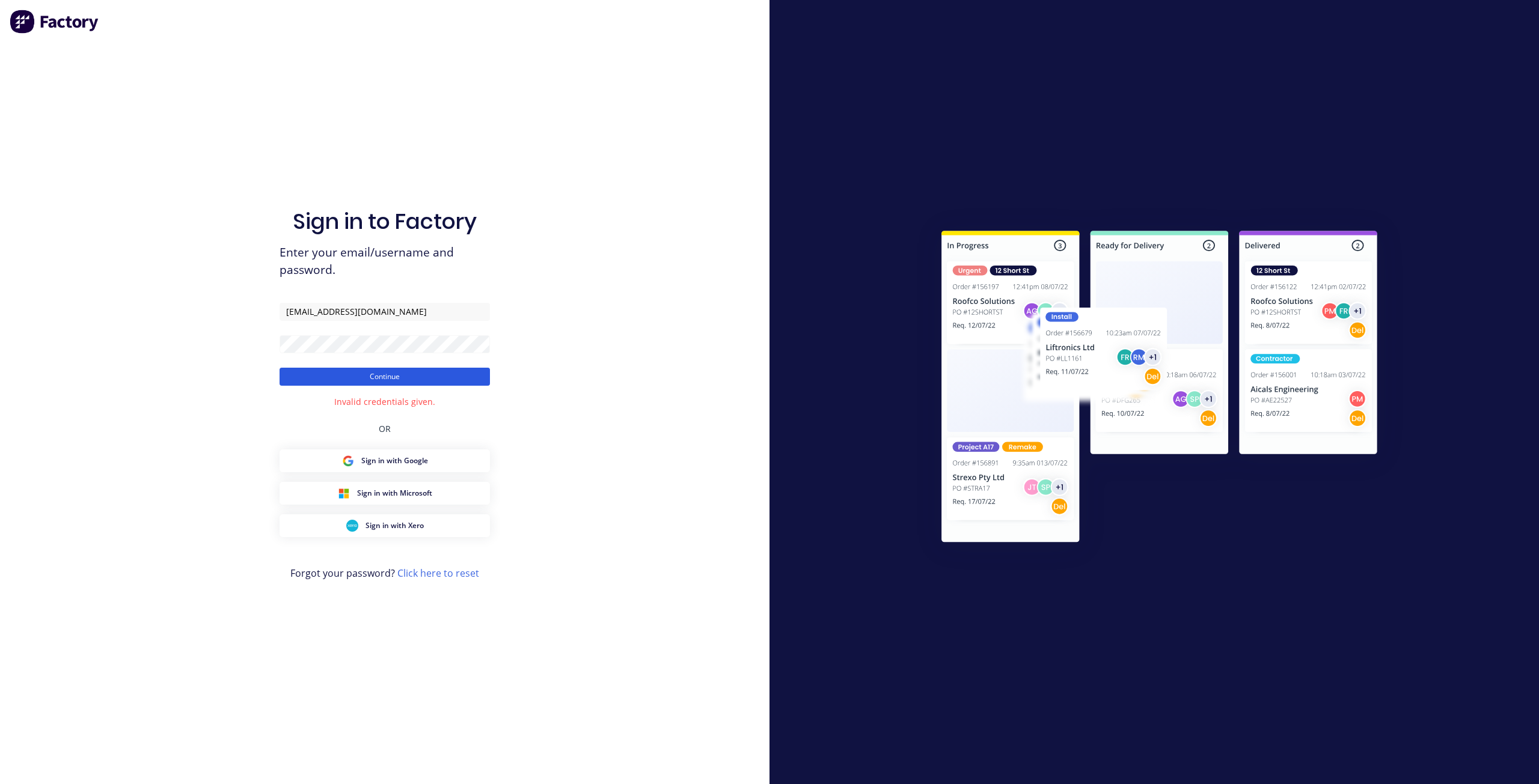
click at [309, 374] on button "Continue" at bounding box center [384, 376] width 211 height 18
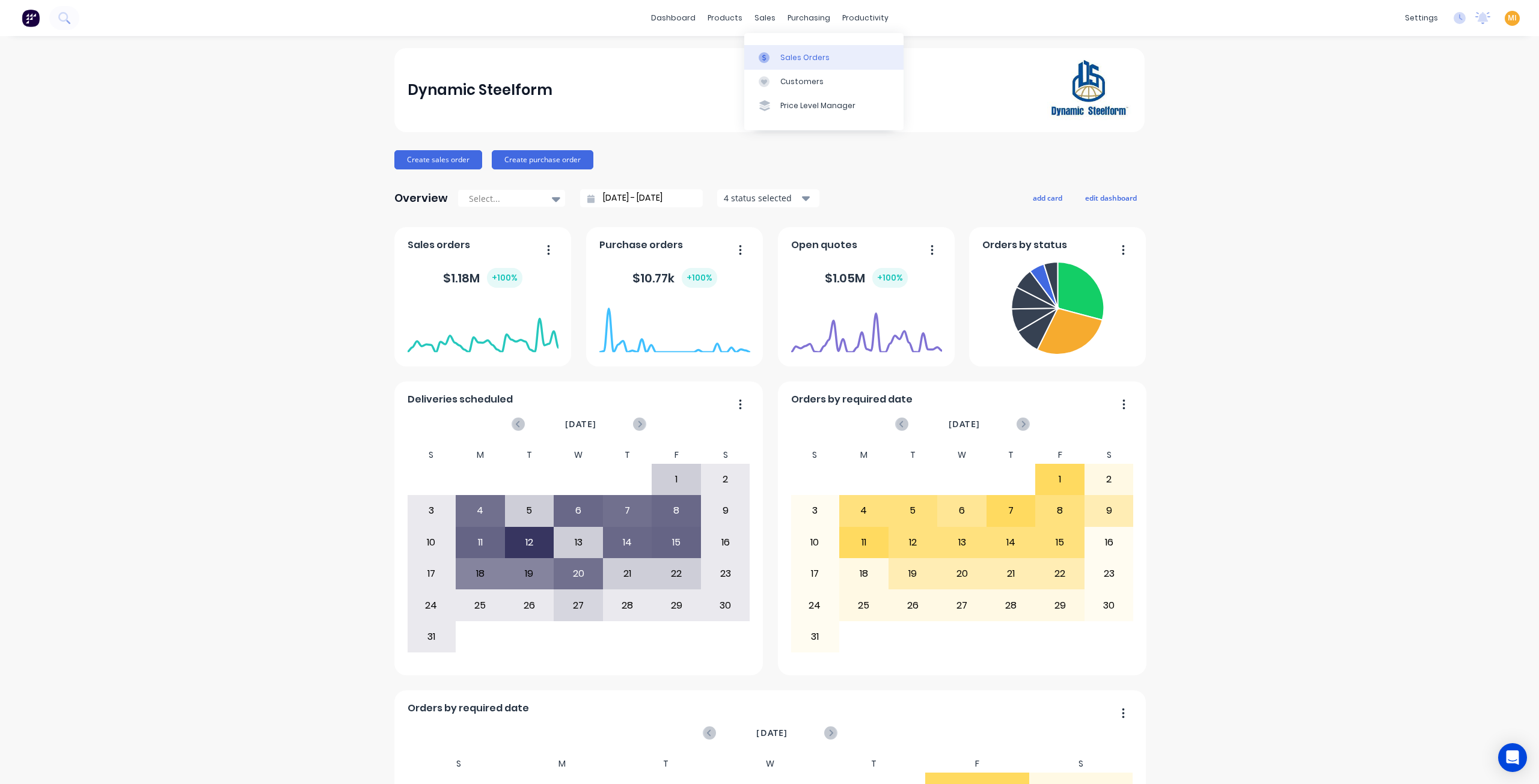
click at [814, 64] on link "Sales Orders" at bounding box center [823, 57] width 160 height 24
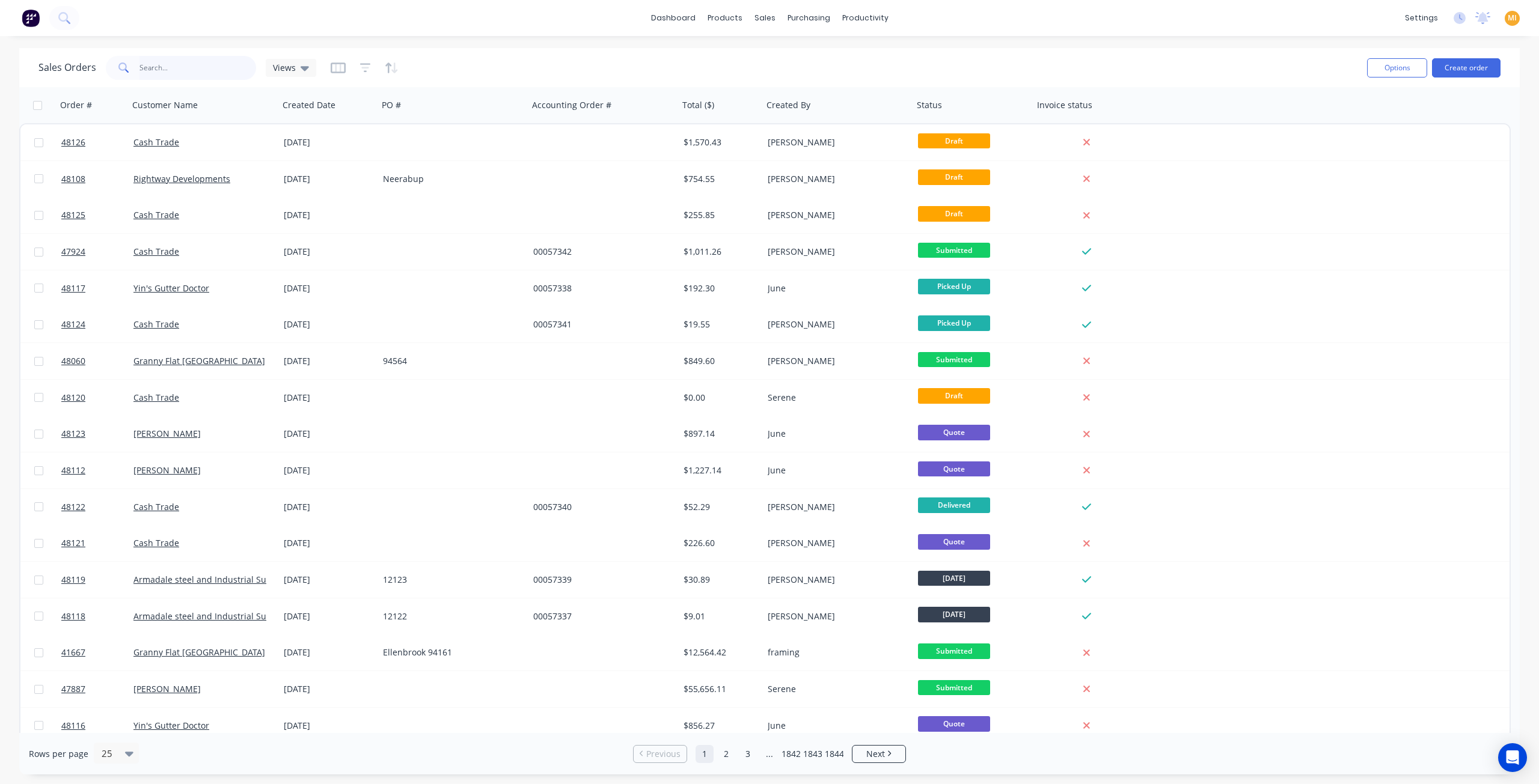
click at [170, 73] on input "text" at bounding box center [198, 68] width 117 height 24
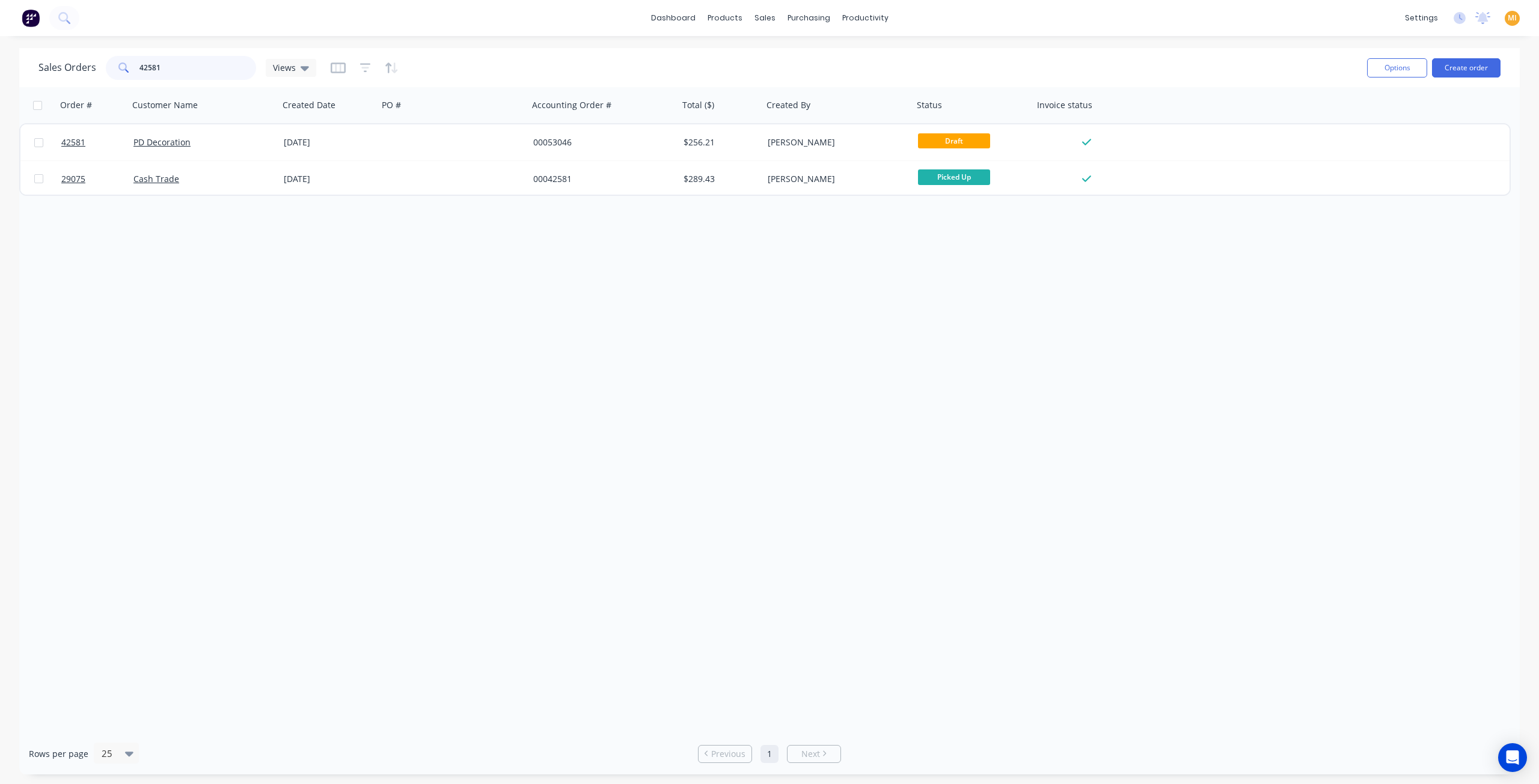
type input "42581"
click at [627, 299] on div "Order # Customer Name Created Date PO # Accounting Order # Total ($) Created By…" at bounding box center [770, 410] width 1501 height 646
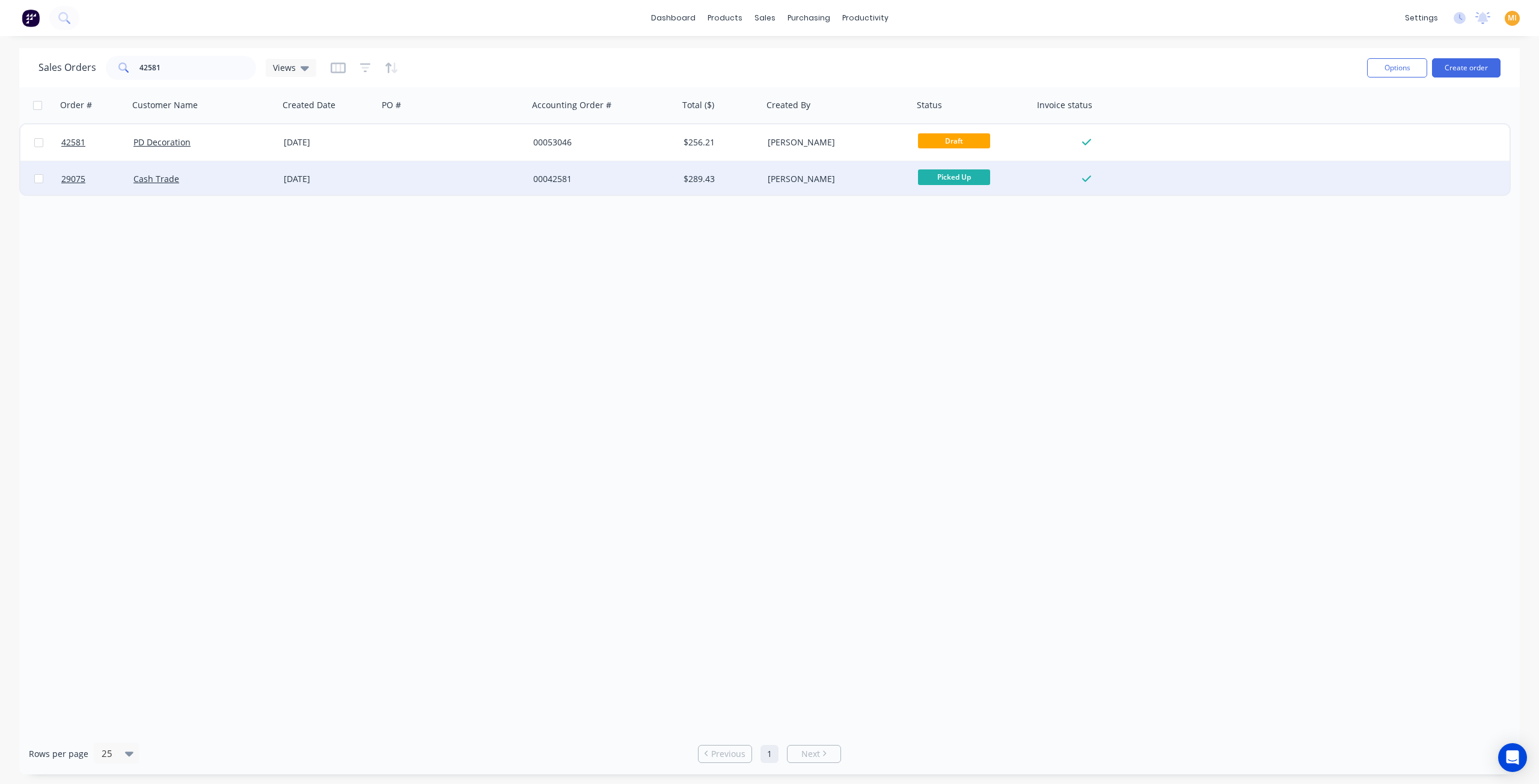
click at [190, 181] on div "Cash Trade" at bounding box center [200, 179] width 133 height 12
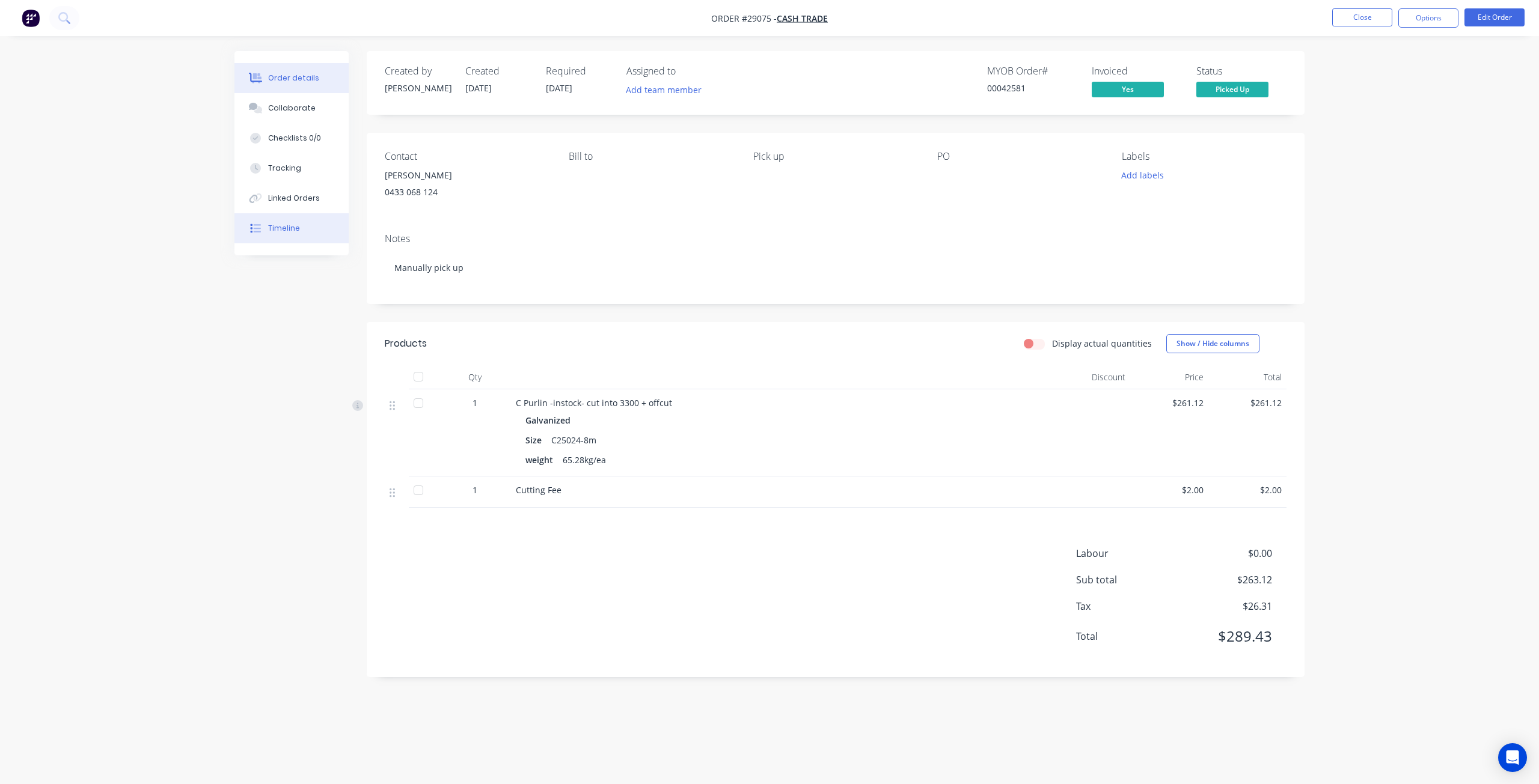
click at [309, 238] on button "Timeline" at bounding box center [292, 228] width 114 height 30
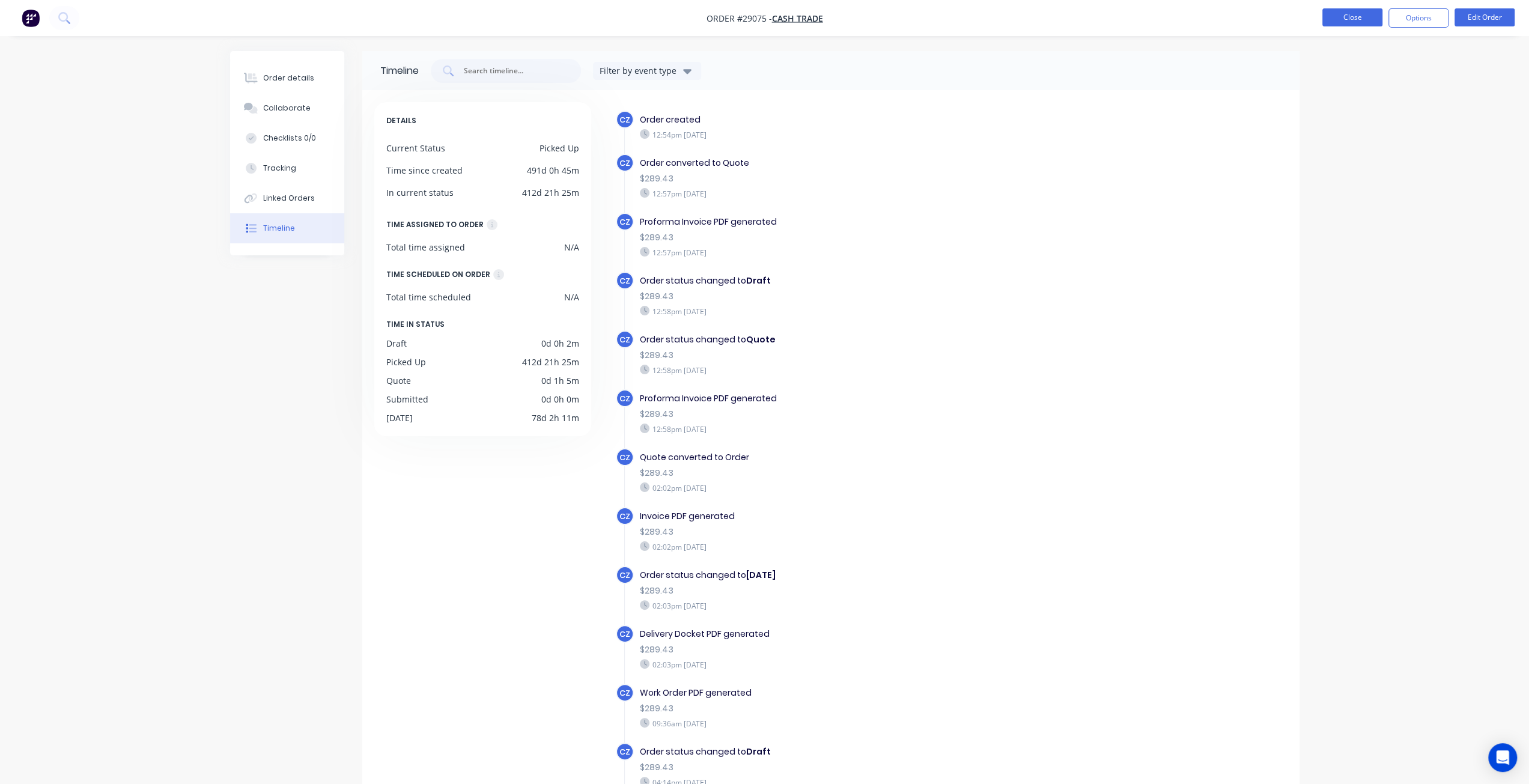
click at [1328, 19] on button "Close" at bounding box center [1352, 17] width 60 height 18
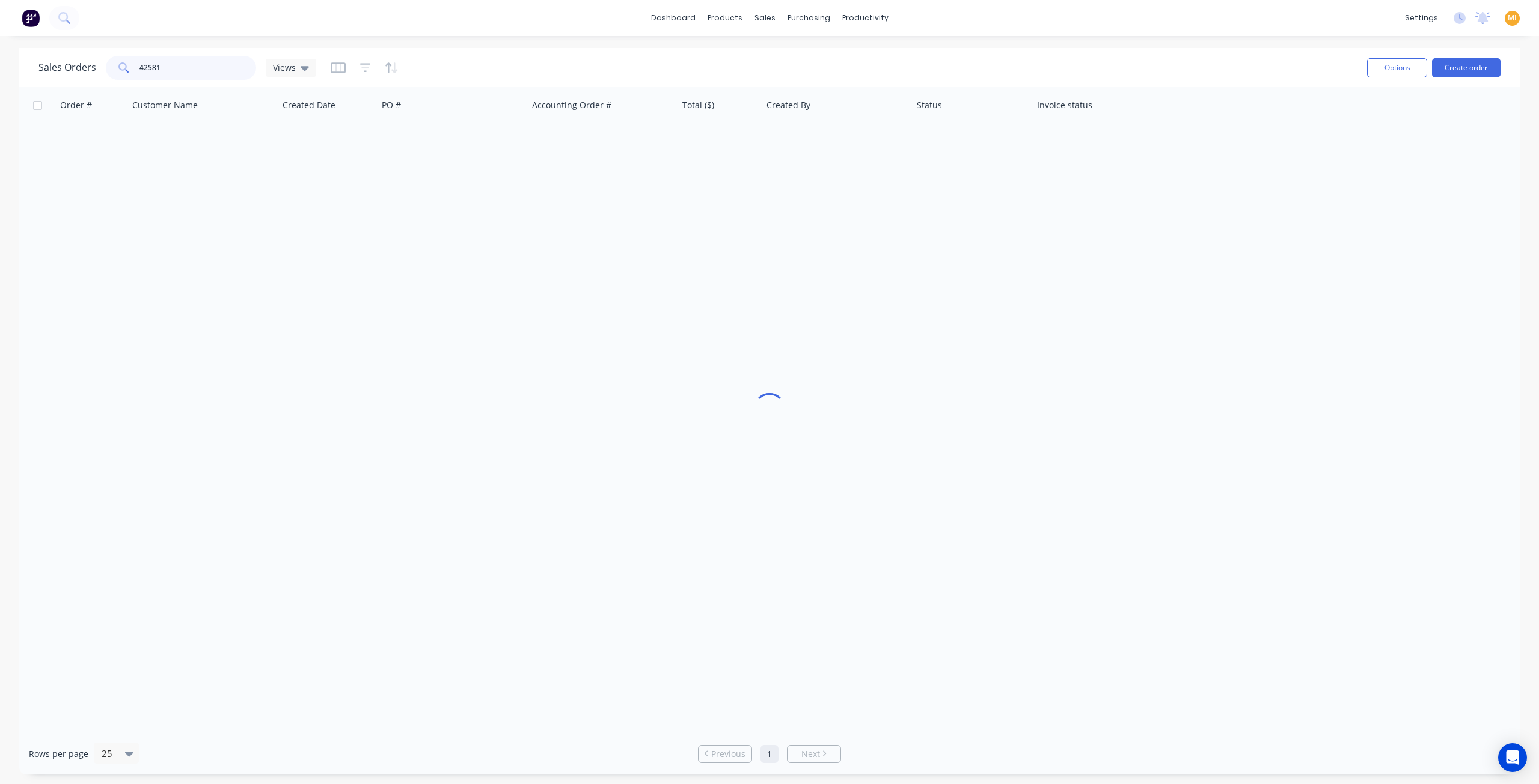
click at [184, 69] on input "42581" at bounding box center [198, 68] width 117 height 24
click at [141, 66] on input "42581" at bounding box center [198, 68] width 117 height 24
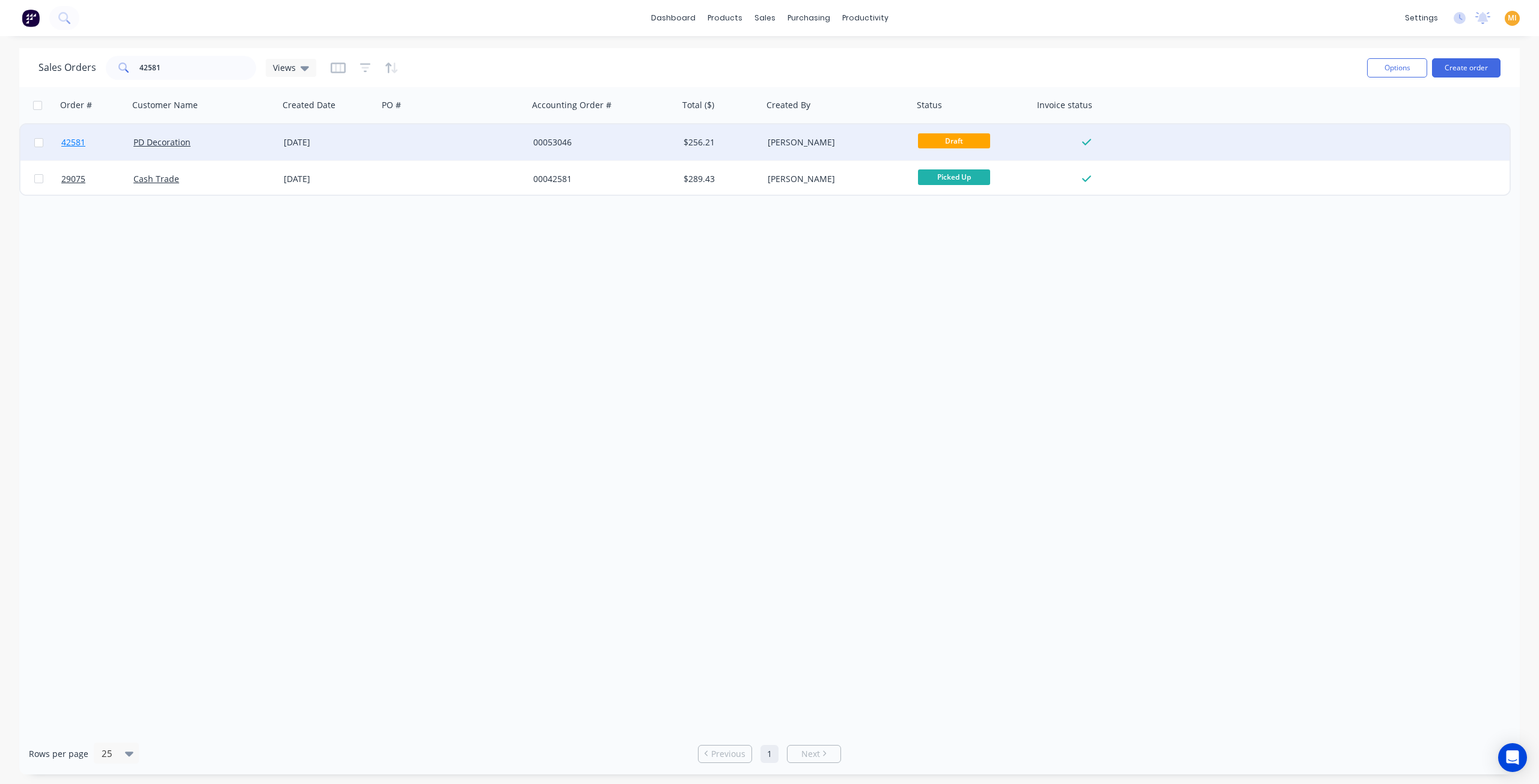
click at [80, 145] on span "42581" at bounding box center [73, 143] width 24 height 12
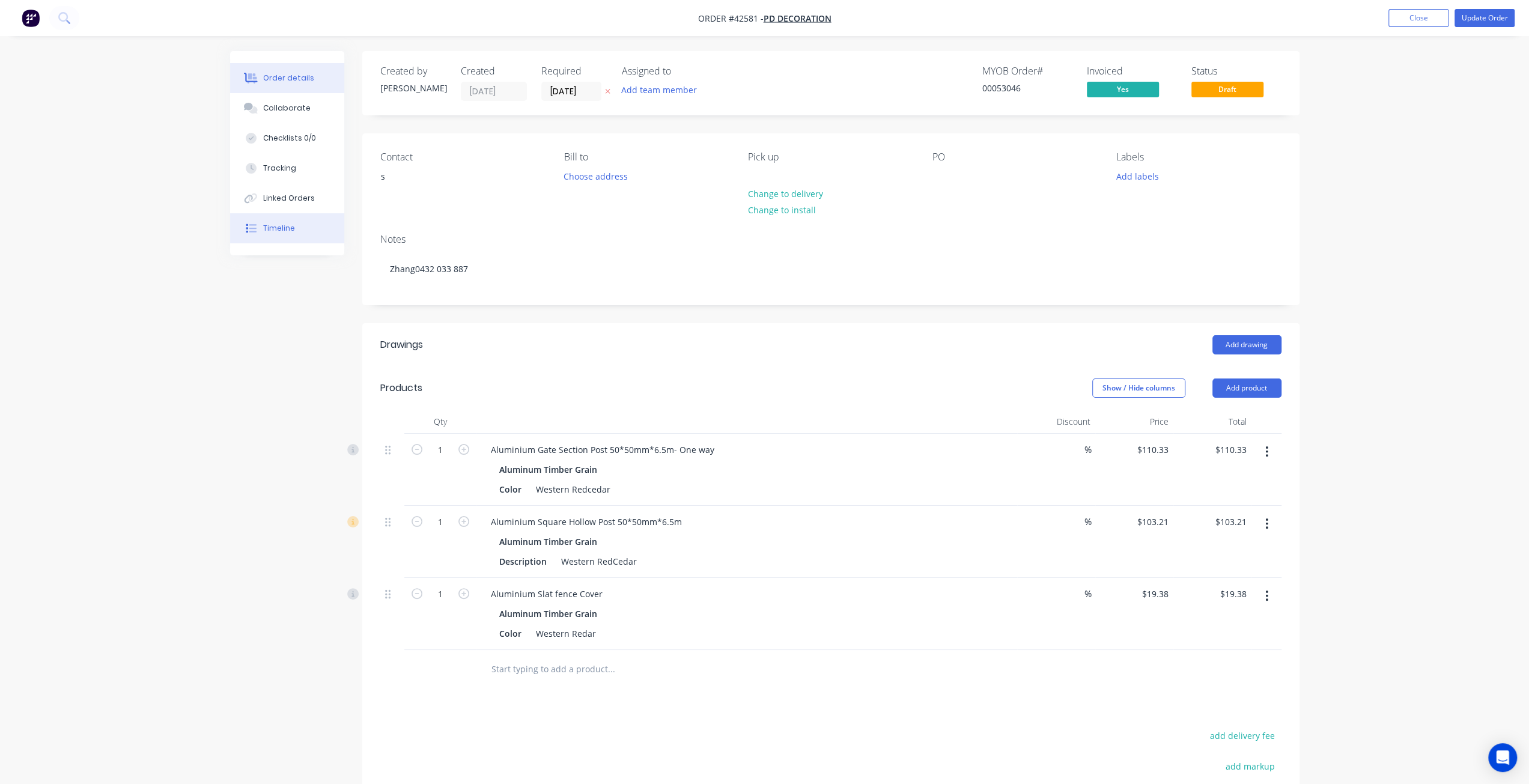
click at [298, 233] on button "Timeline" at bounding box center [287, 228] width 114 height 30
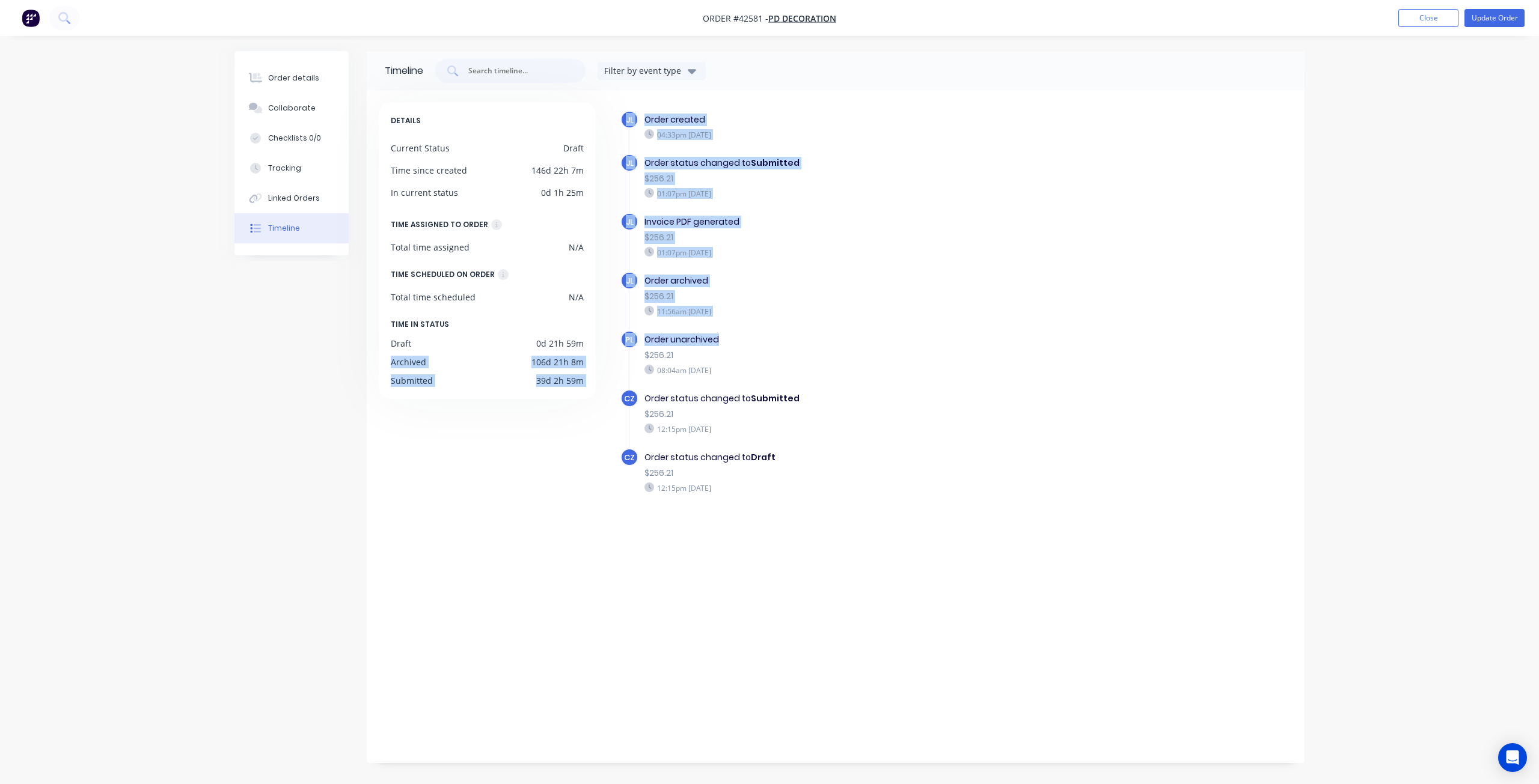
drag, startPoint x: 740, startPoint y: 334, endPoint x: 606, endPoint y: 332, distance: 134.0
click at [606, 332] on div "DETAILS Current Status Draft Time since created 146d 22h 7m In current status 0…" at bounding box center [835, 423] width 914 height 643
click at [550, 505] on div "DETAILS Current Status Draft Time since created 146d 22h 7m In current status 0…" at bounding box center [493, 423] width 228 height 643
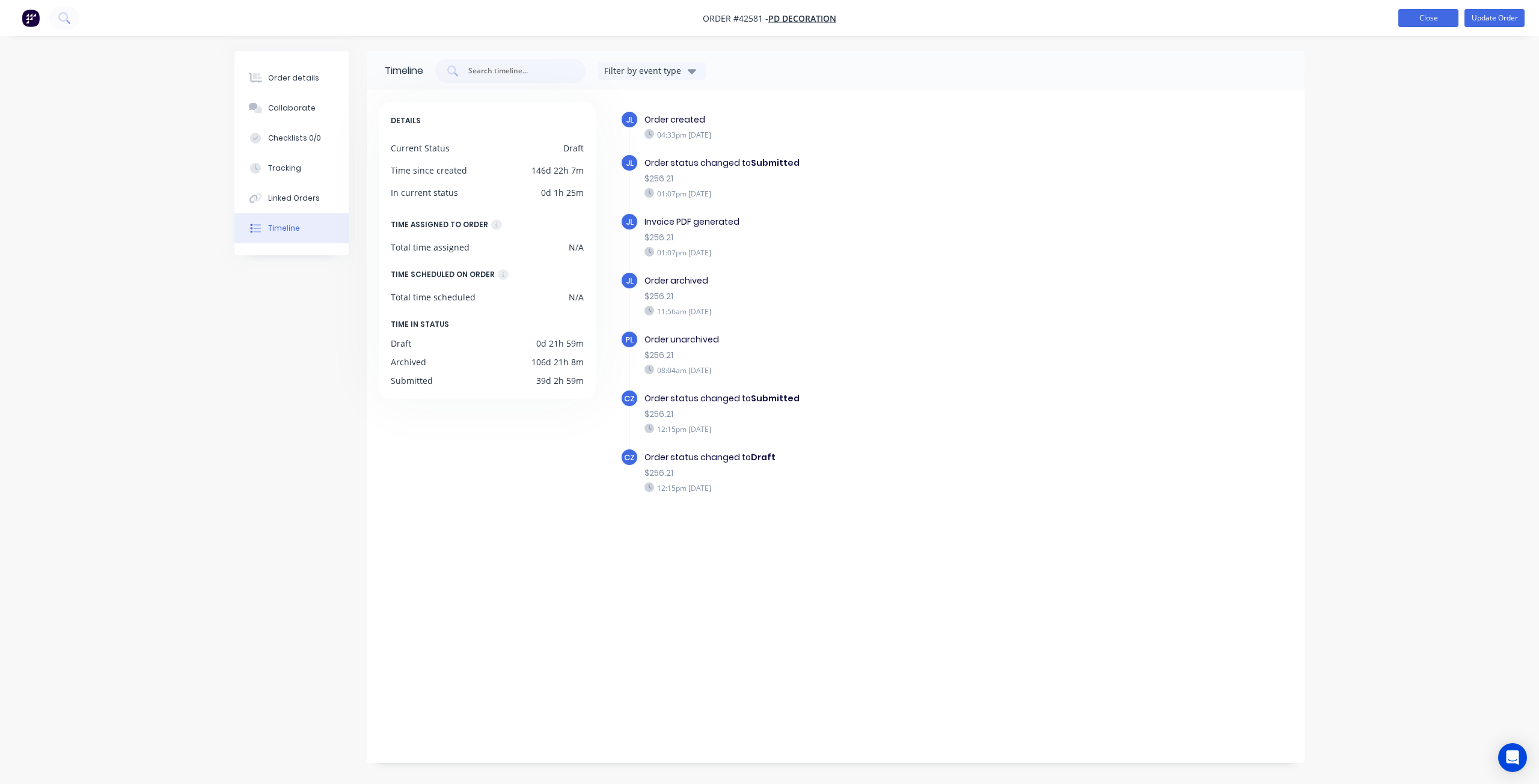
click at [1436, 19] on button "Close" at bounding box center [1428, 17] width 60 height 18
